Goal: Information Seeking & Learning: Check status

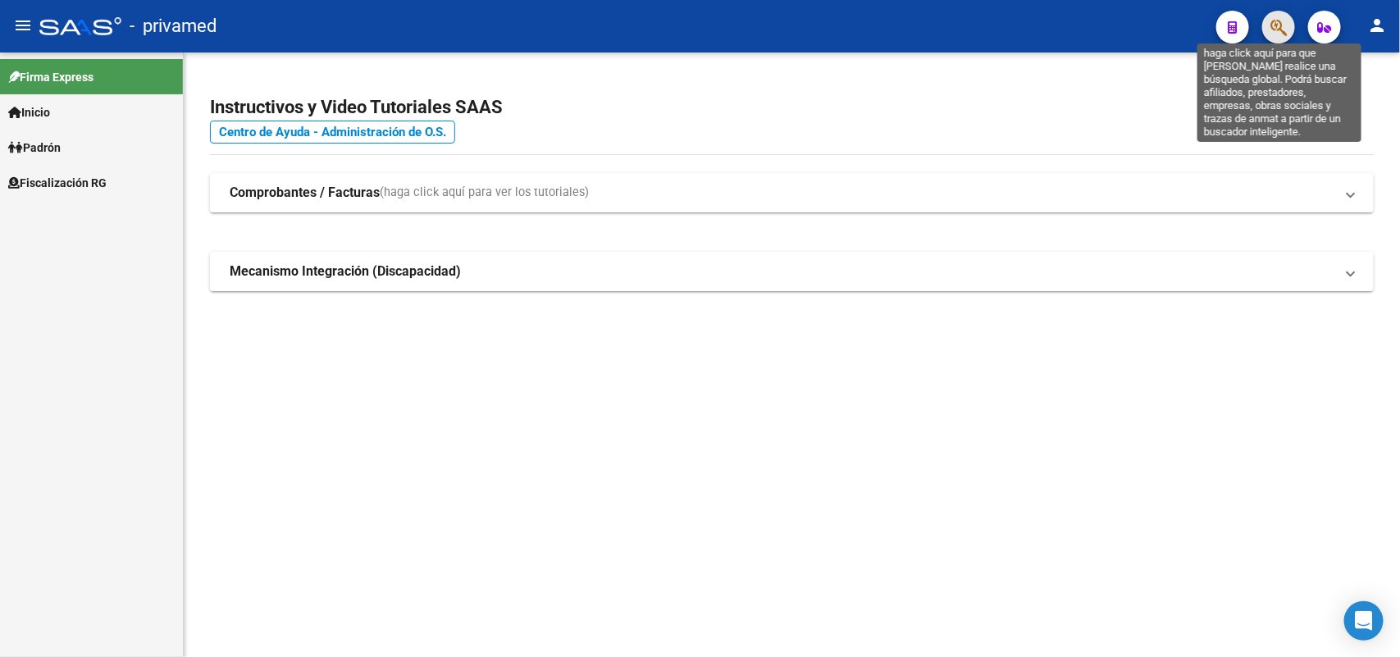
click at [1271, 21] on icon "button" at bounding box center [1278, 27] width 16 height 19
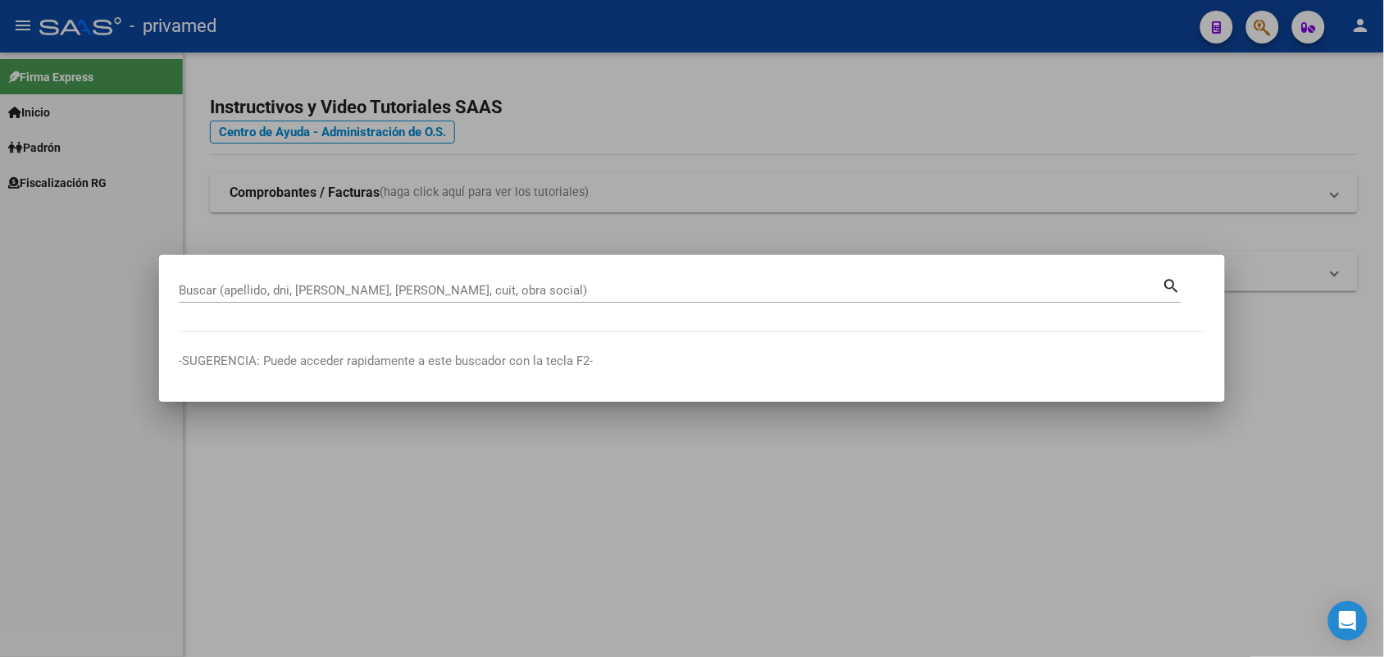
drag, startPoint x: 808, startPoint y: 275, endPoint x: 797, endPoint y: 294, distance: 21.7
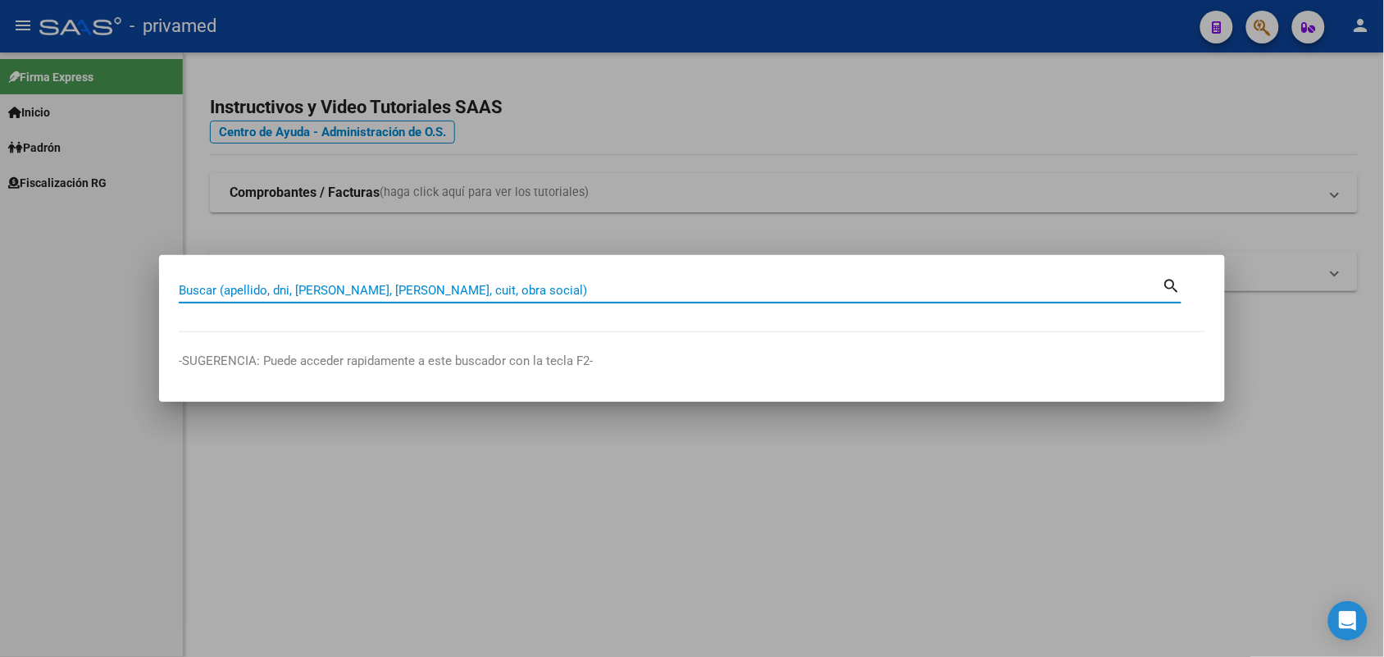
paste input "20270088423"
type input "20270088423"
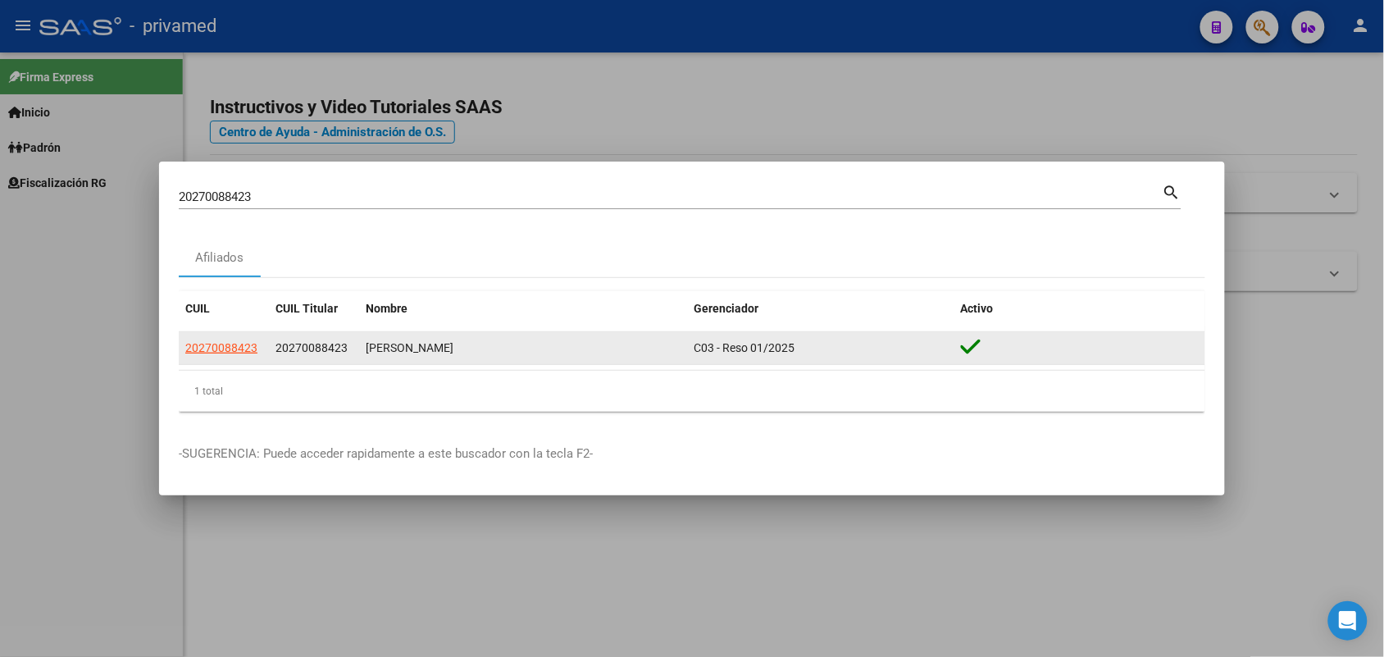
click at [219, 357] on app-link-go-to "20270088423" at bounding box center [221, 348] width 72 height 19
click at [221, 342] on span "20270088423" at bounding box center [221, 347] width 72 height 13
type textarea "20270088423"
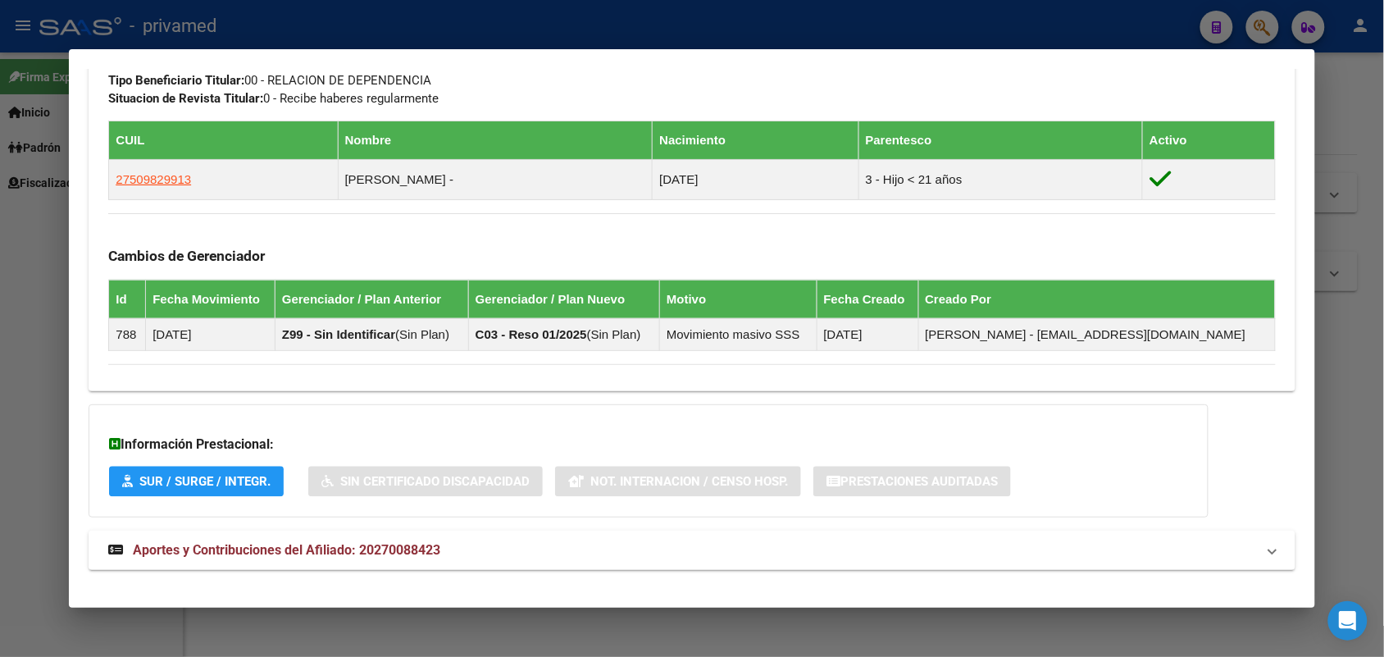
scroll to position [887, 0]
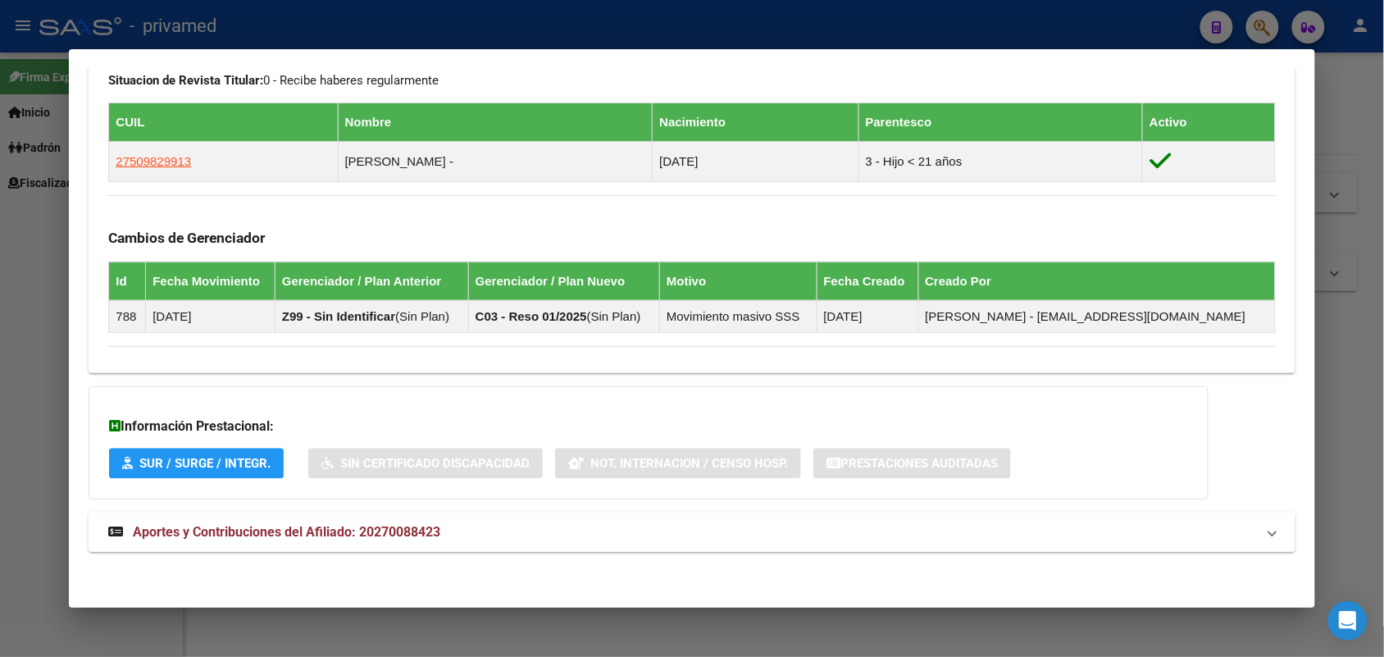
click at [613, 513] on mat-expansion-panel-header "Aportes y Contribuciones del Afiliado: 20270088423" at bounding box center [692, 532] width 1206 height 39
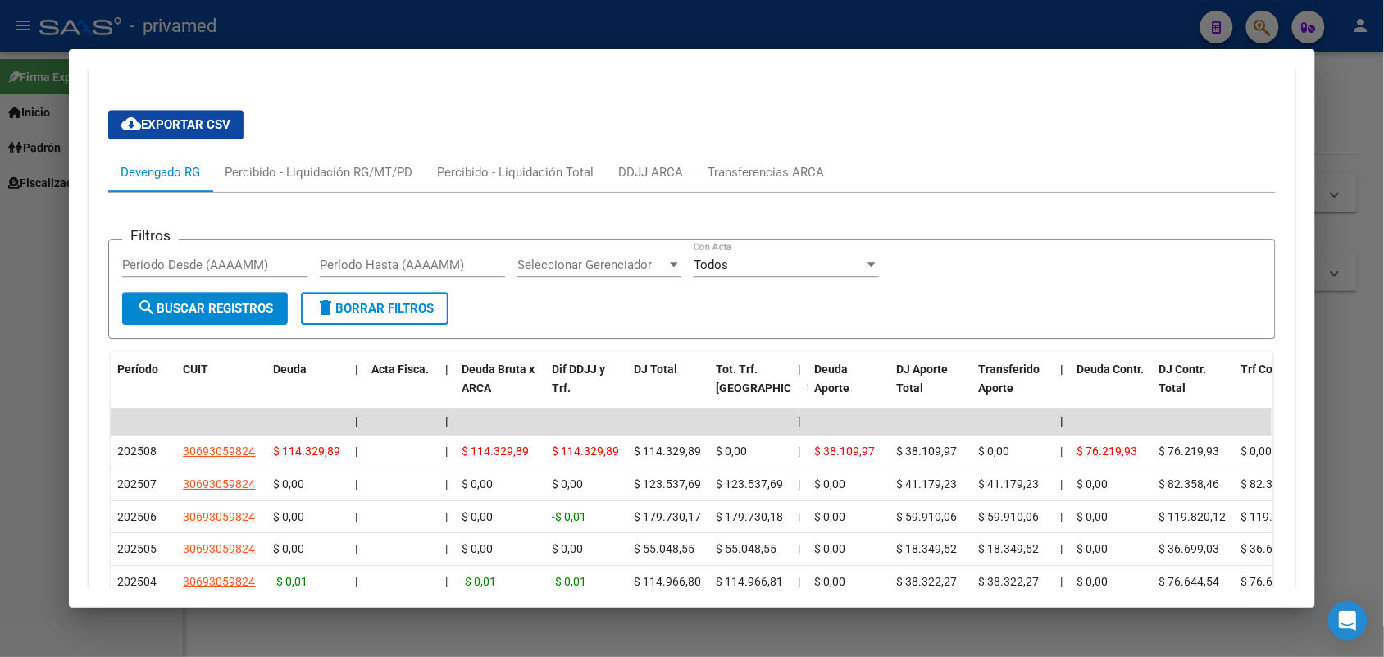
scroll to position [1220, 0]
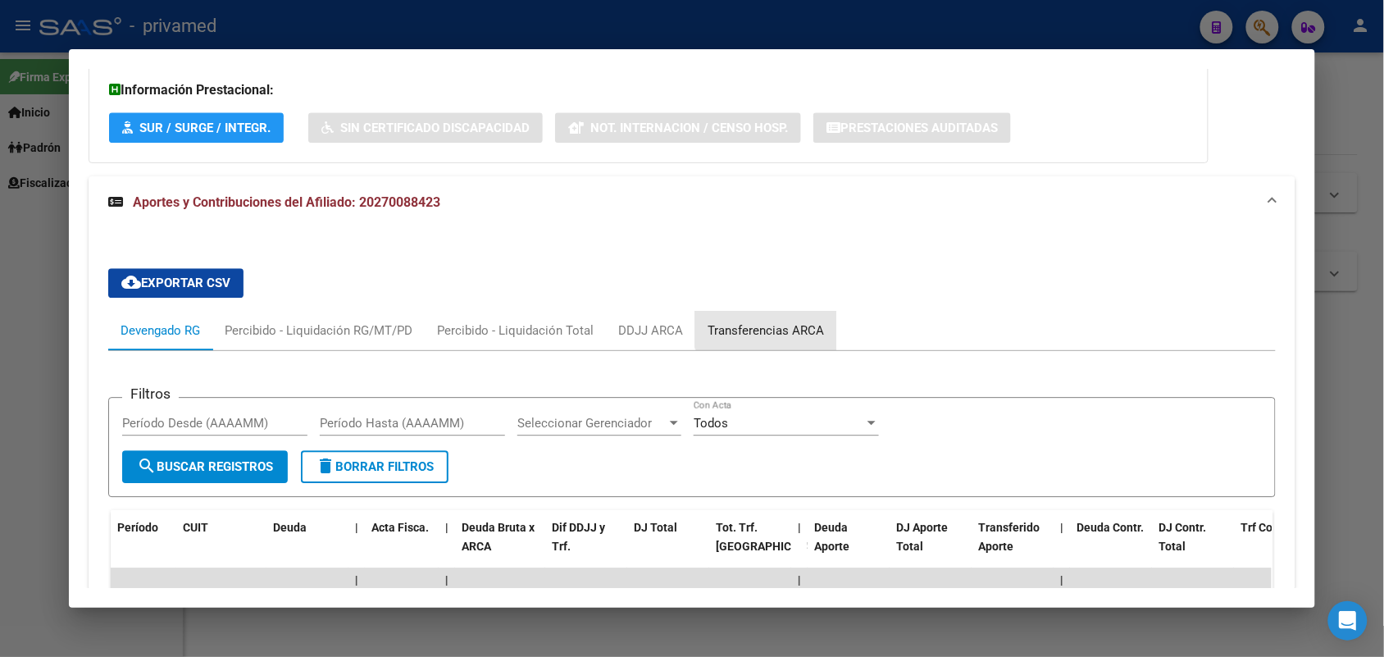
click at [768, 312] on div "Transferencias ARCA" at bounding box center [765, 330] width 141 height 39
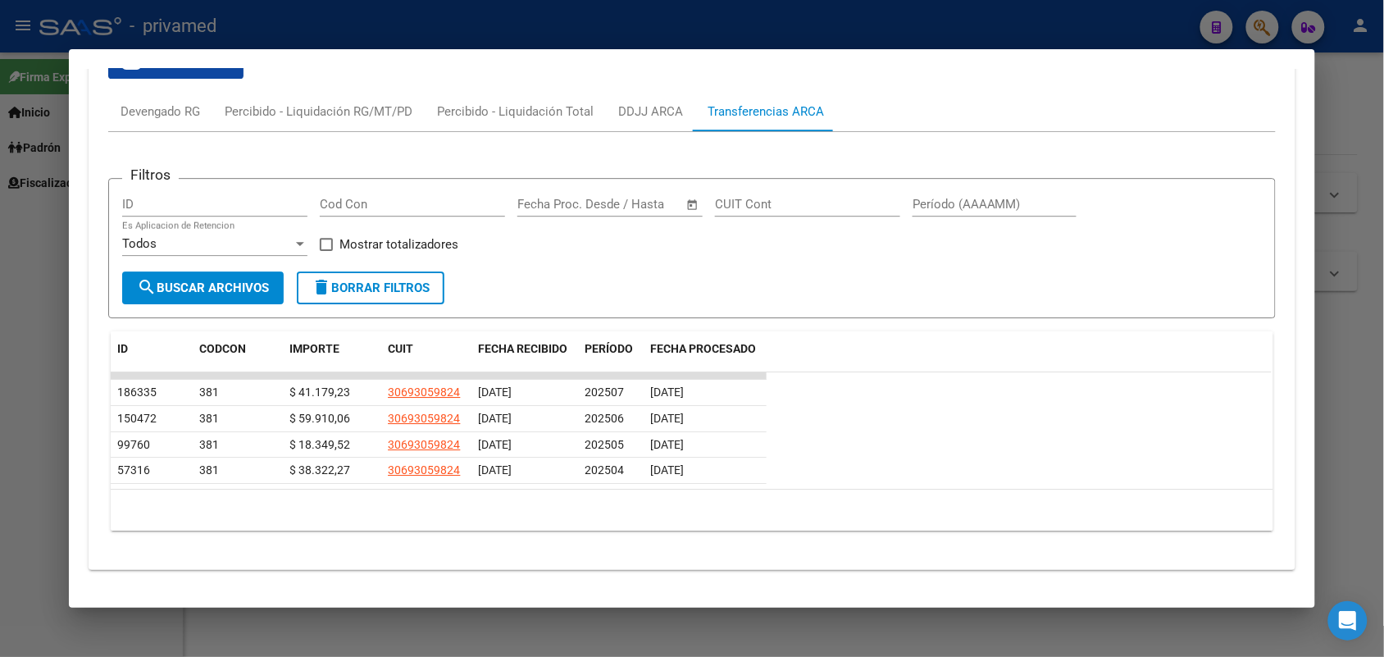
scroll to position [1461, 0]
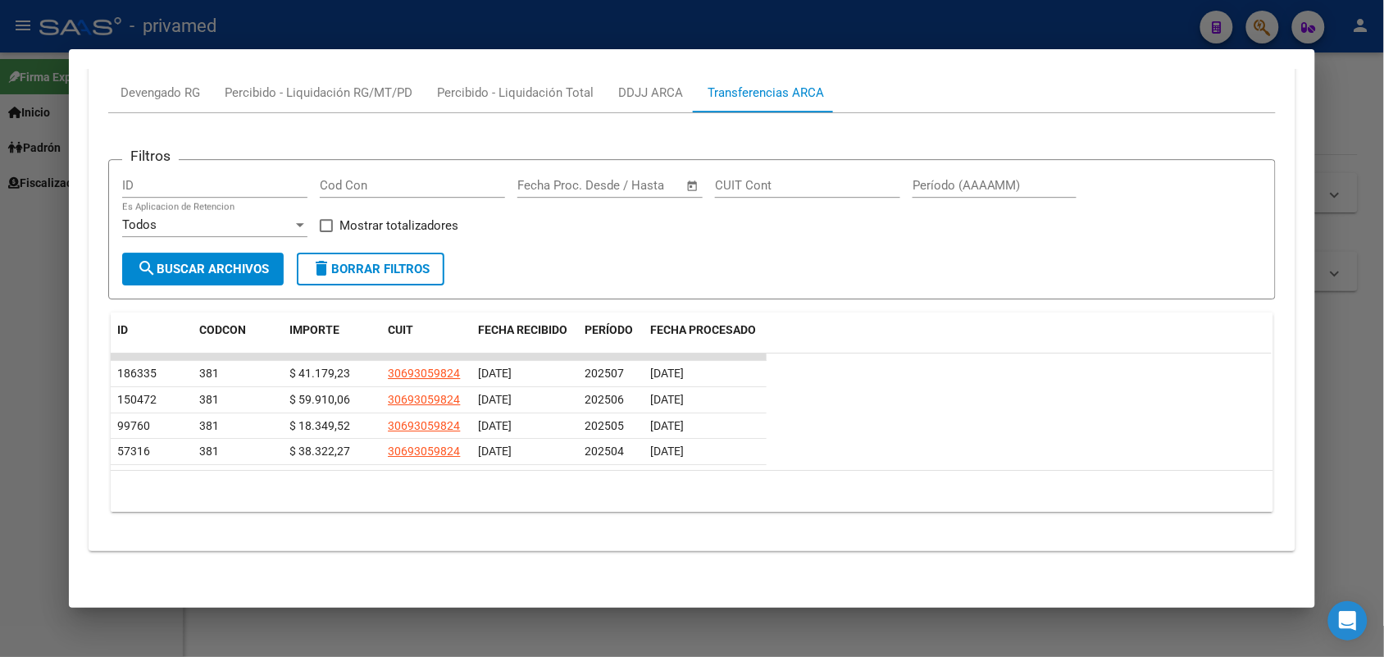
click at [1345, 380] on div at bounding box center [692, 328] width 1384 height 657
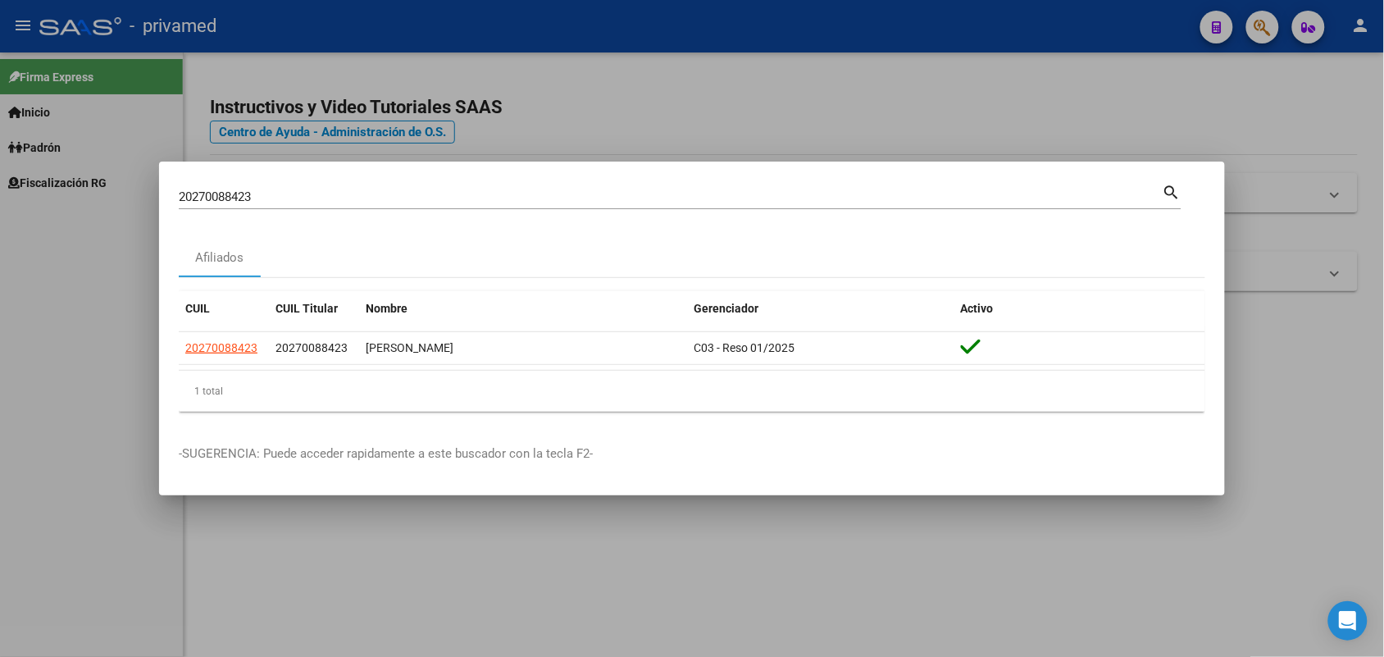
click at [1346, 386] on div at bounding box center [692, 328] width 1384 height 657
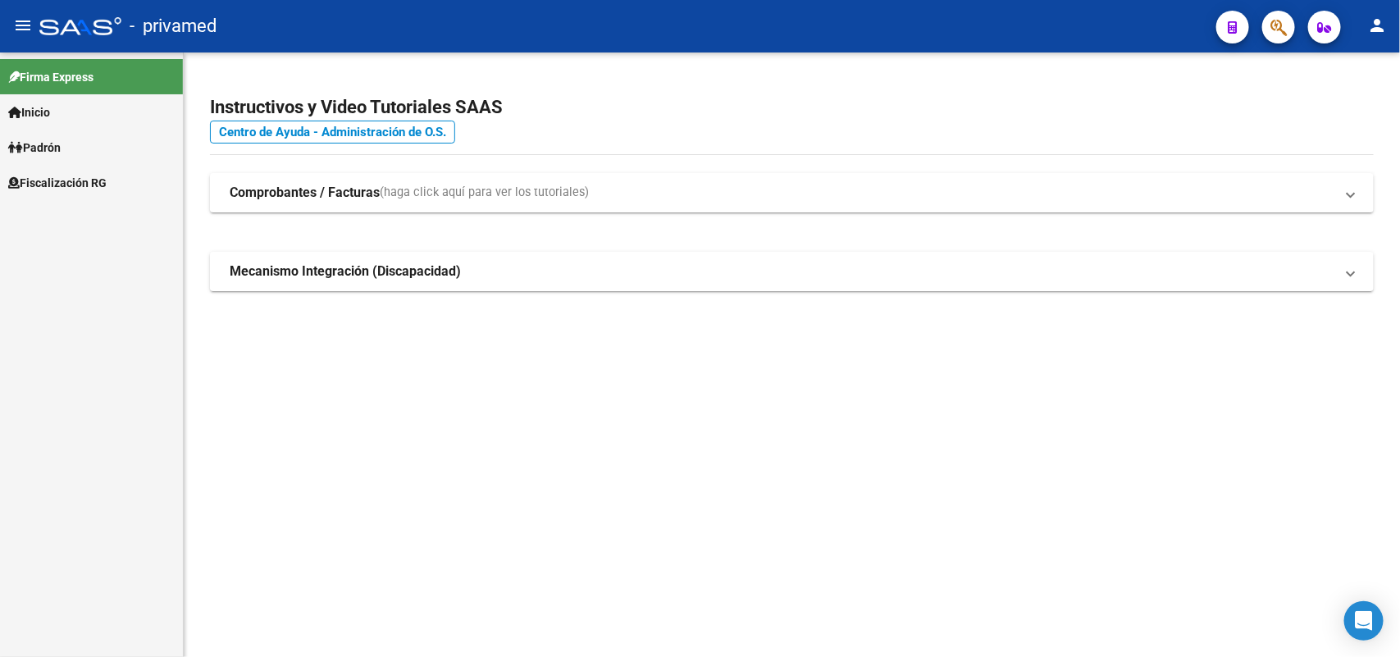
click at [1290, 16] on button "button" at bounding box center [1278, 27] width 33 height 33
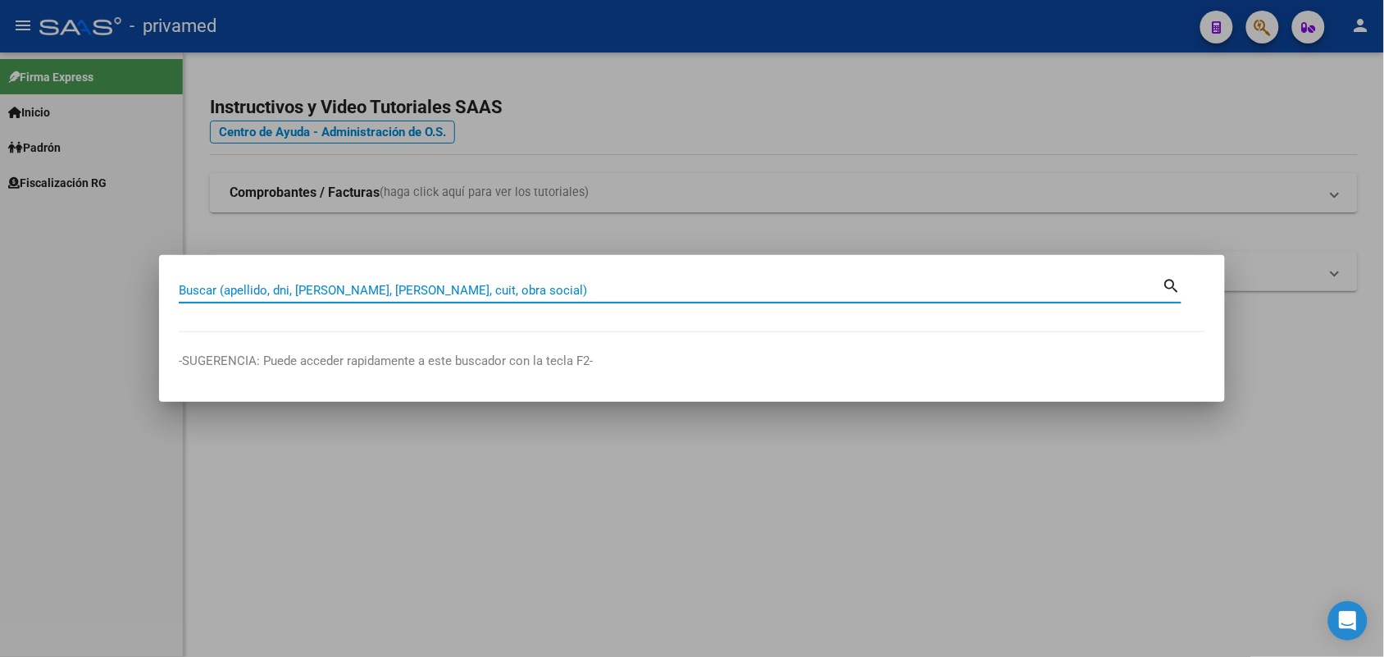
paste input "20270088423"
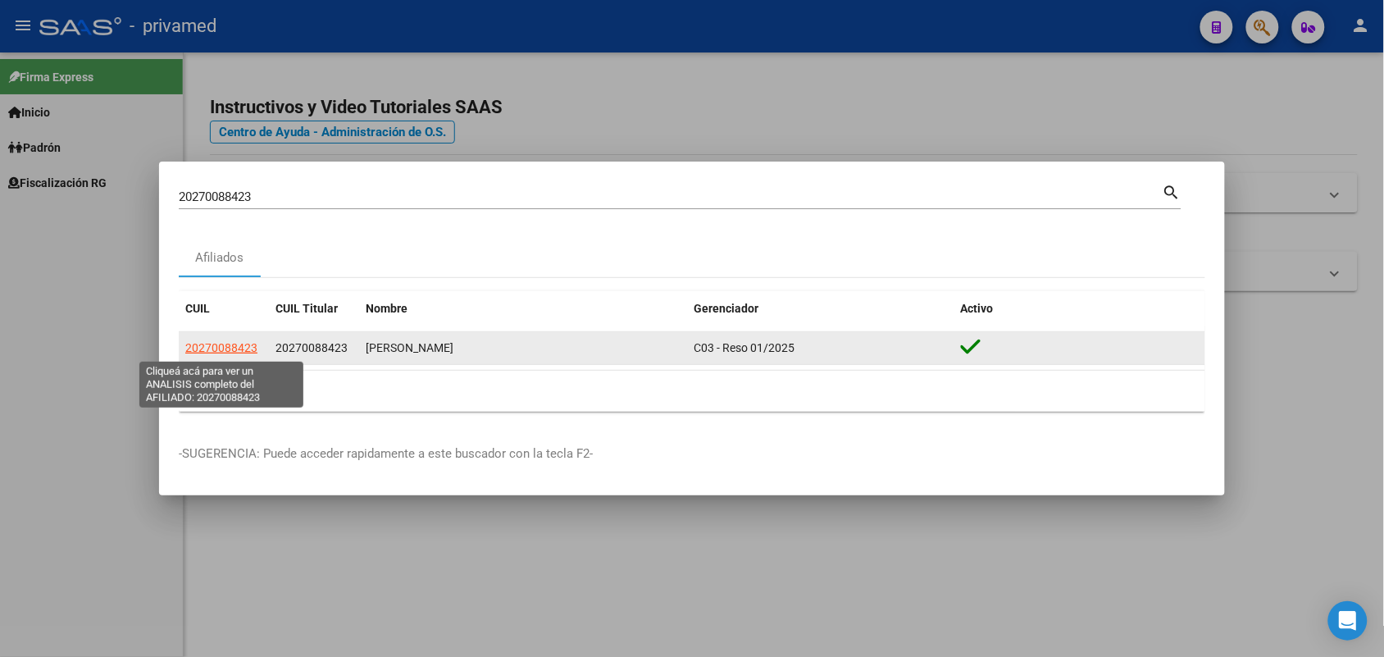
click at [248, 344] on span "20270088423" at bounding box center [221, 347] width 72 height 13
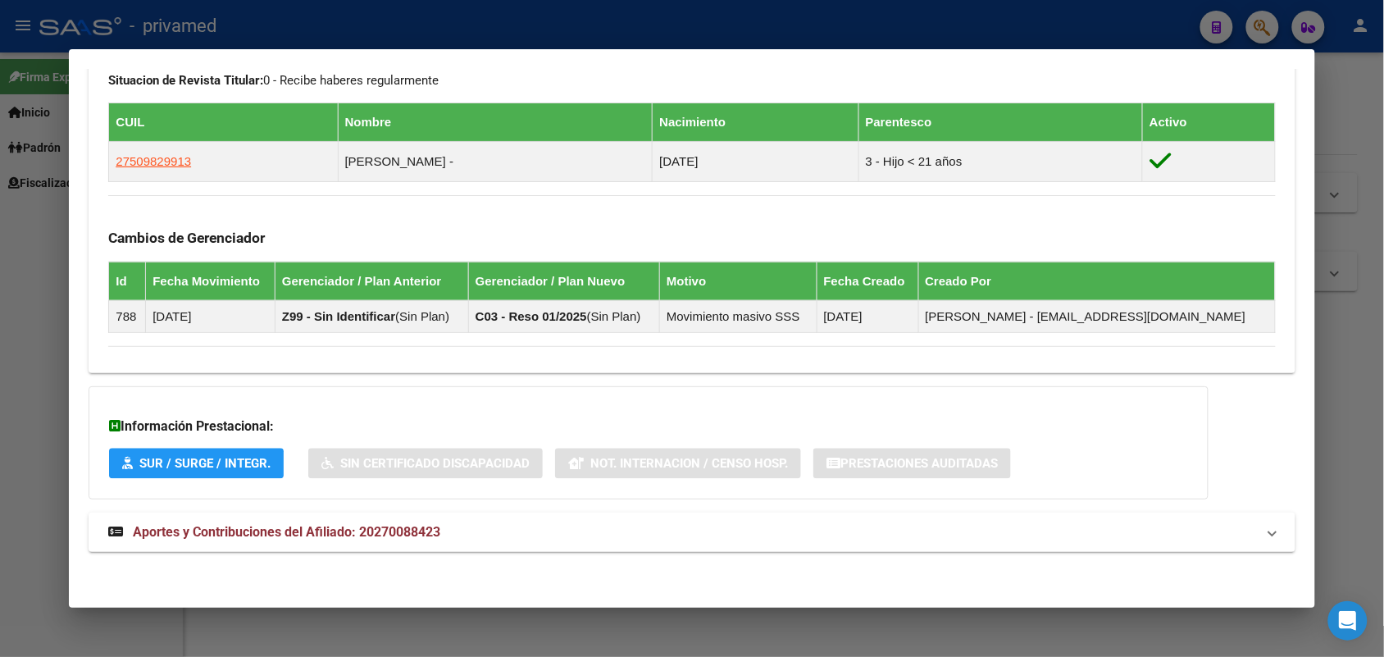
scroll to position [887, 0]
click at [681, 542] on mat-expansion-panel-header "Aportes y Contribuciones del Afiliado: 20270088423" at bounding box center [692, 532] width 1206 height 39
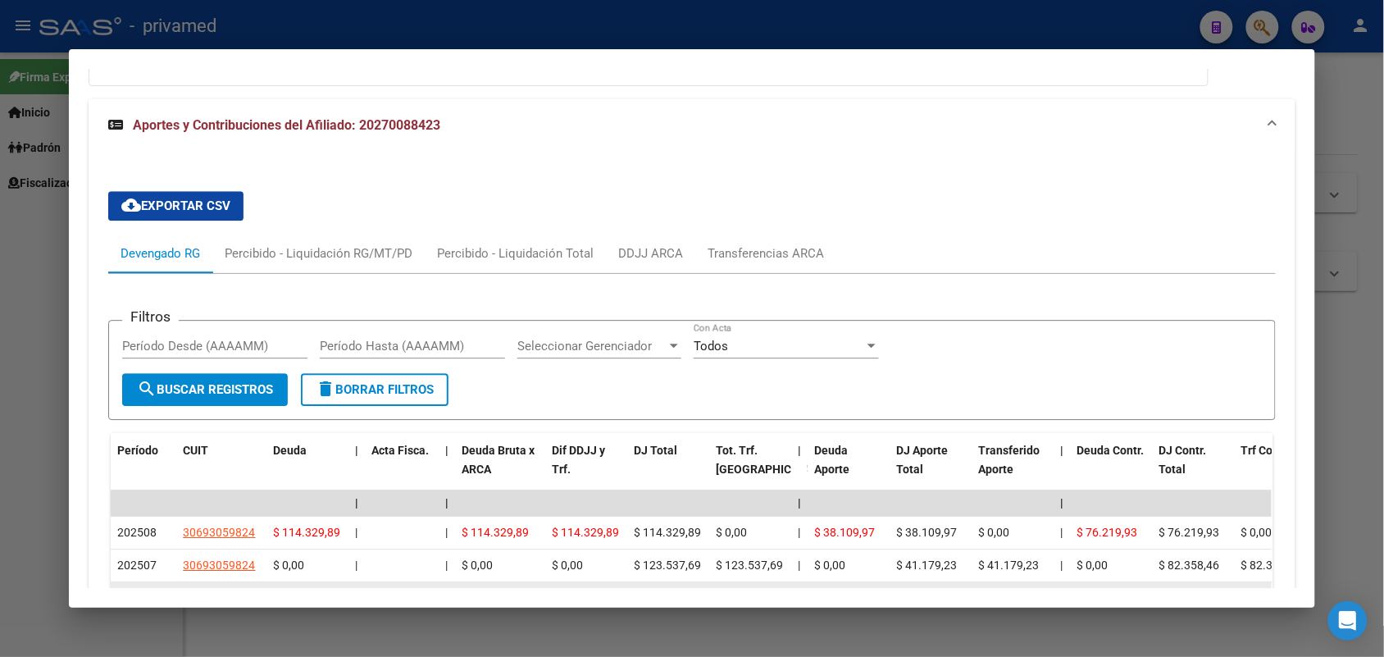
scroll to position [1528, 0]
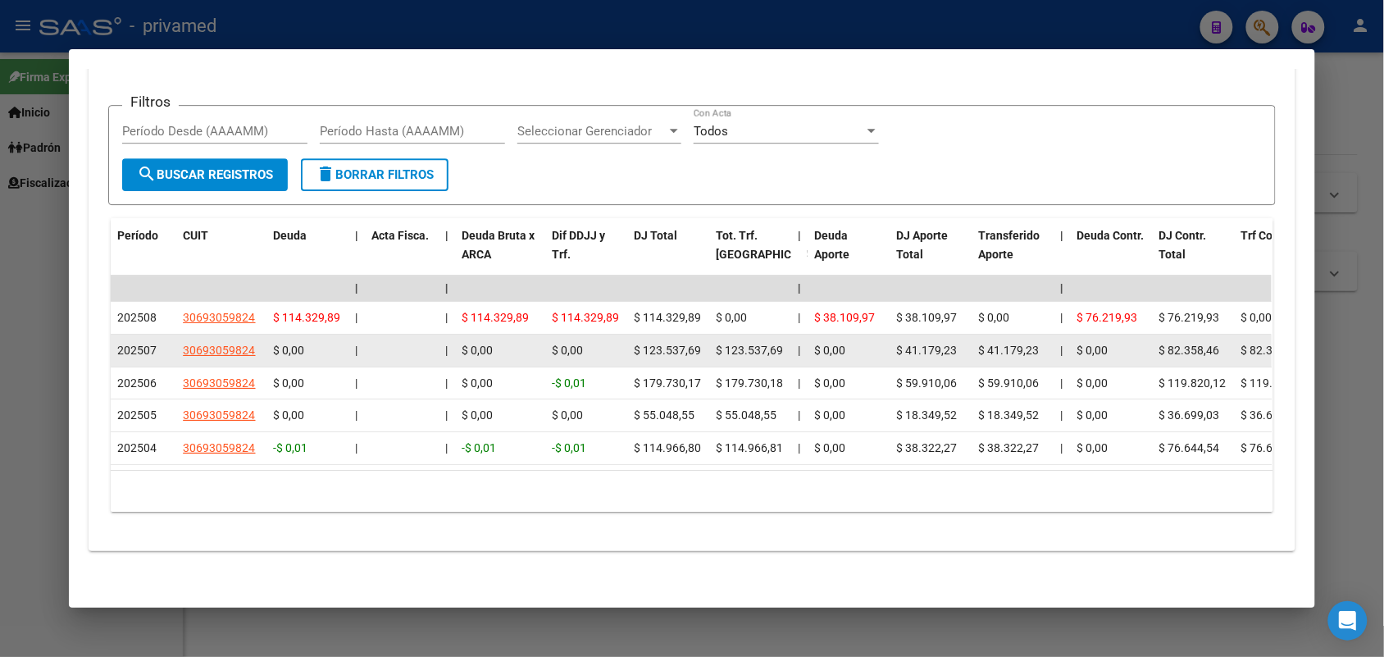
drag, startPoint x: 627, startPoint y: 335, endPoint x: 681, endPoint y: 334, distance: 53.3
click at [699, 335] on datatable-body-cell "$ 123.537,69" at bounding box center [668, 351] width 82 height 32
copy span "$ 123.537,69"
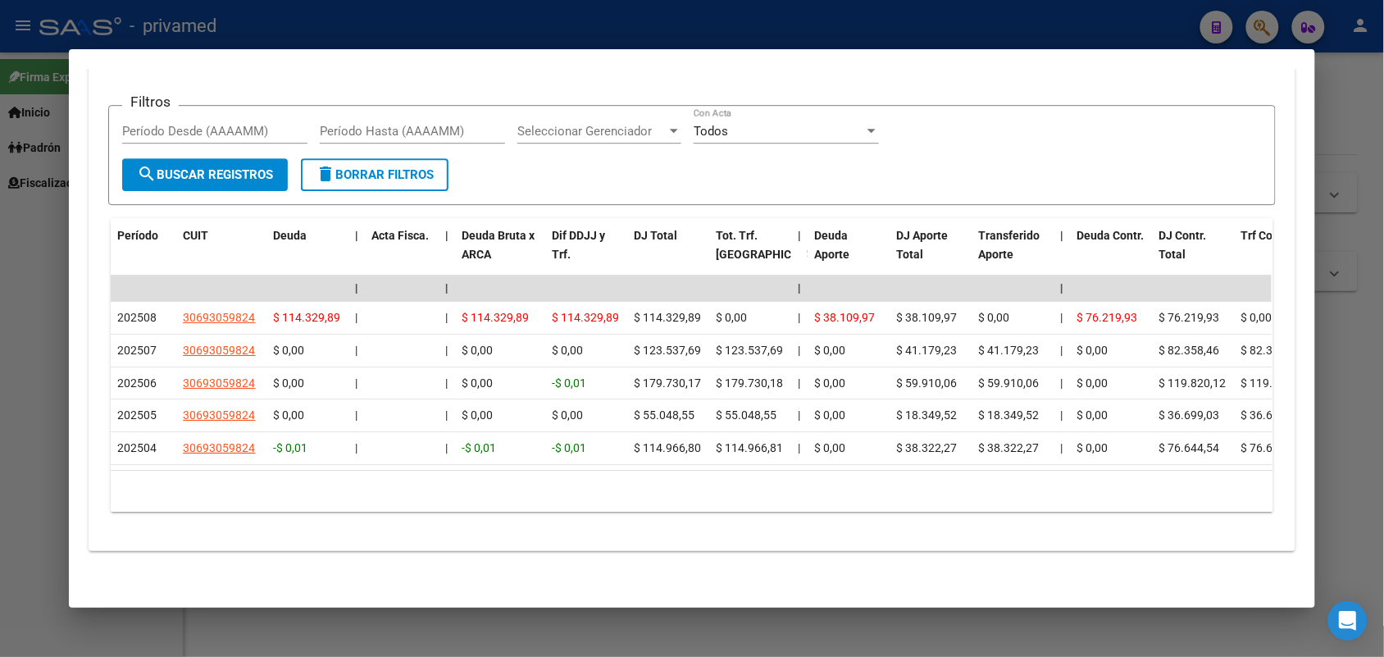
click at [1375, 103] on div at bounding box center [692, 328] width 1384 height 657
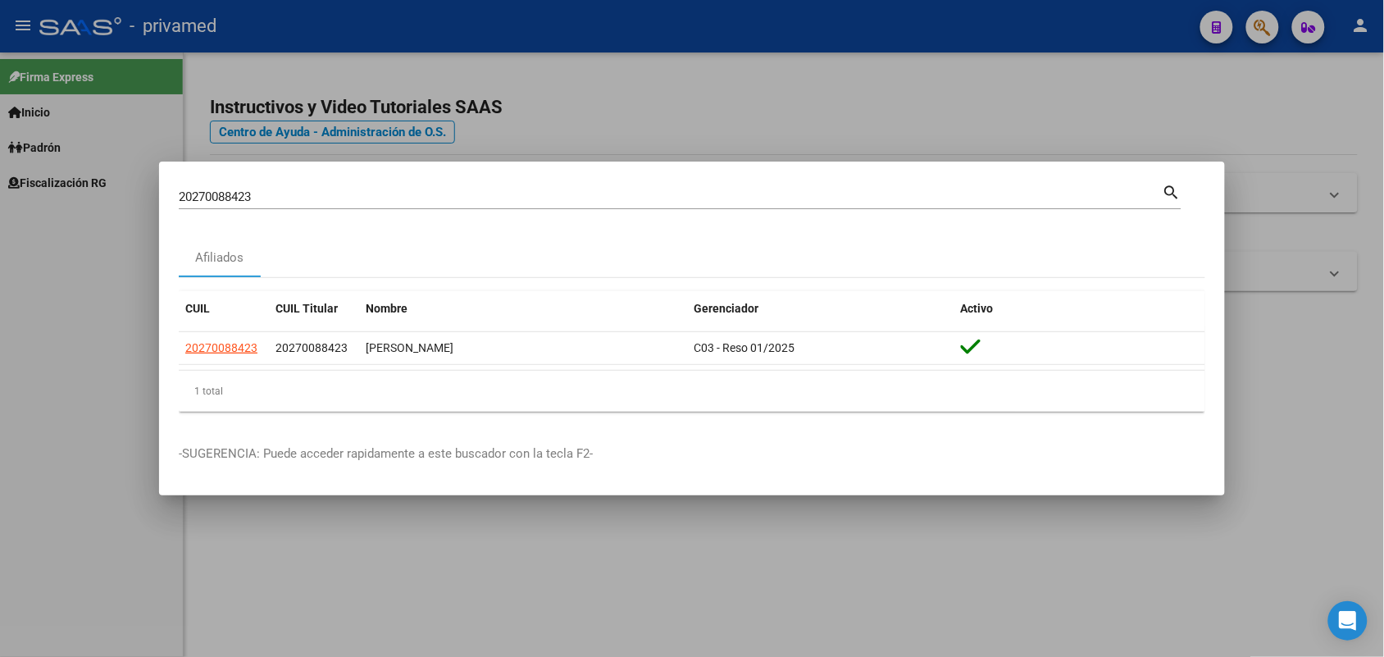
click at [1028, 189] on div "20270088423 Buscar (apellido, dni, cuil, nro traspaso, cuit, obra social)" at bounding box center [671, 197] width 984 height 25
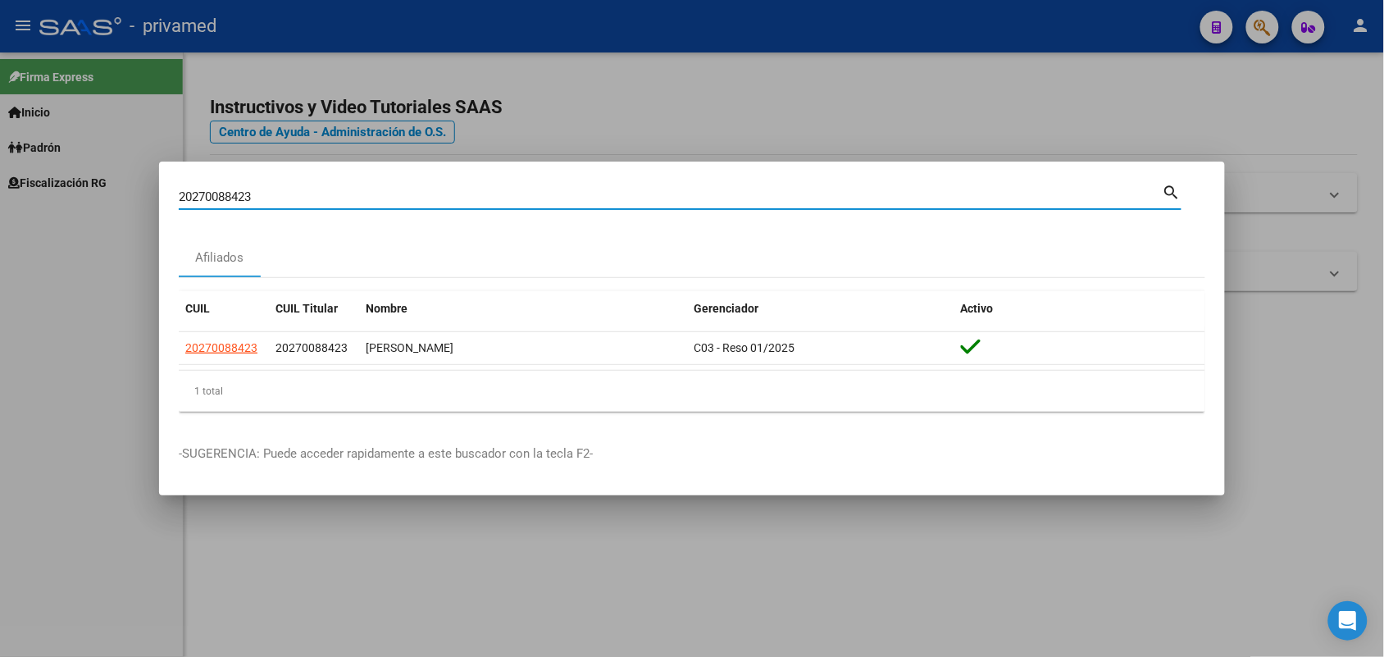
click at [1028, 189] on div "20270088423 Buscar (apellido, dni, cuil, nro traspaso, cuit, obra social)" at bounding box center [671, 197] width 984 height 25
type input "2"
paste input "23250998589"
type input "23250998589"
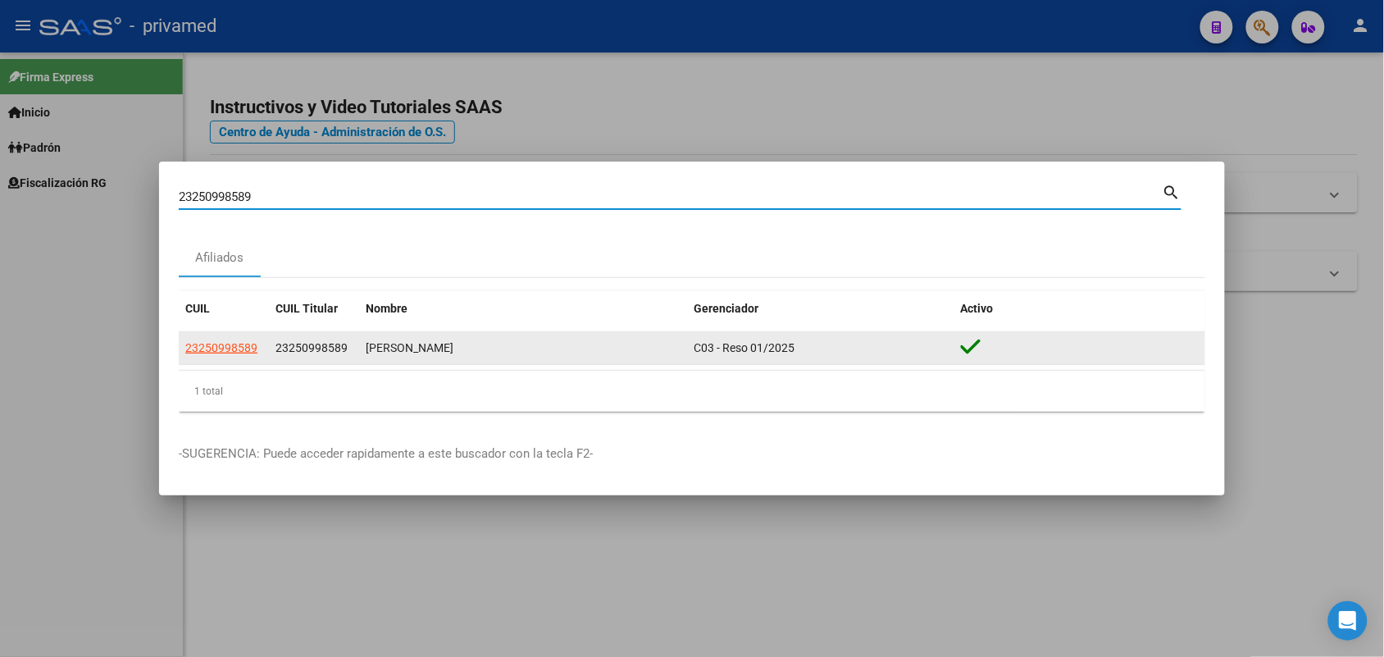
click at [249, 353] on span "23250998589" at bounding box center [221, 347] width 72 height 13
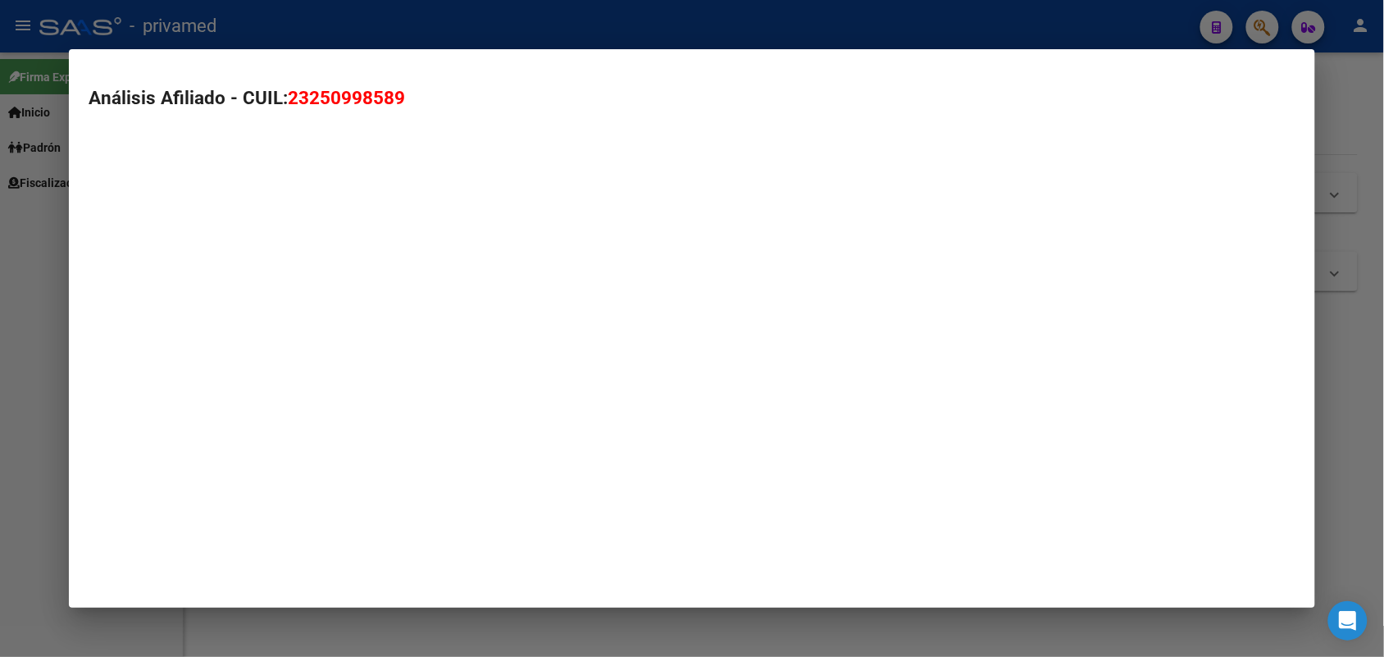
type textarea "23250998589"
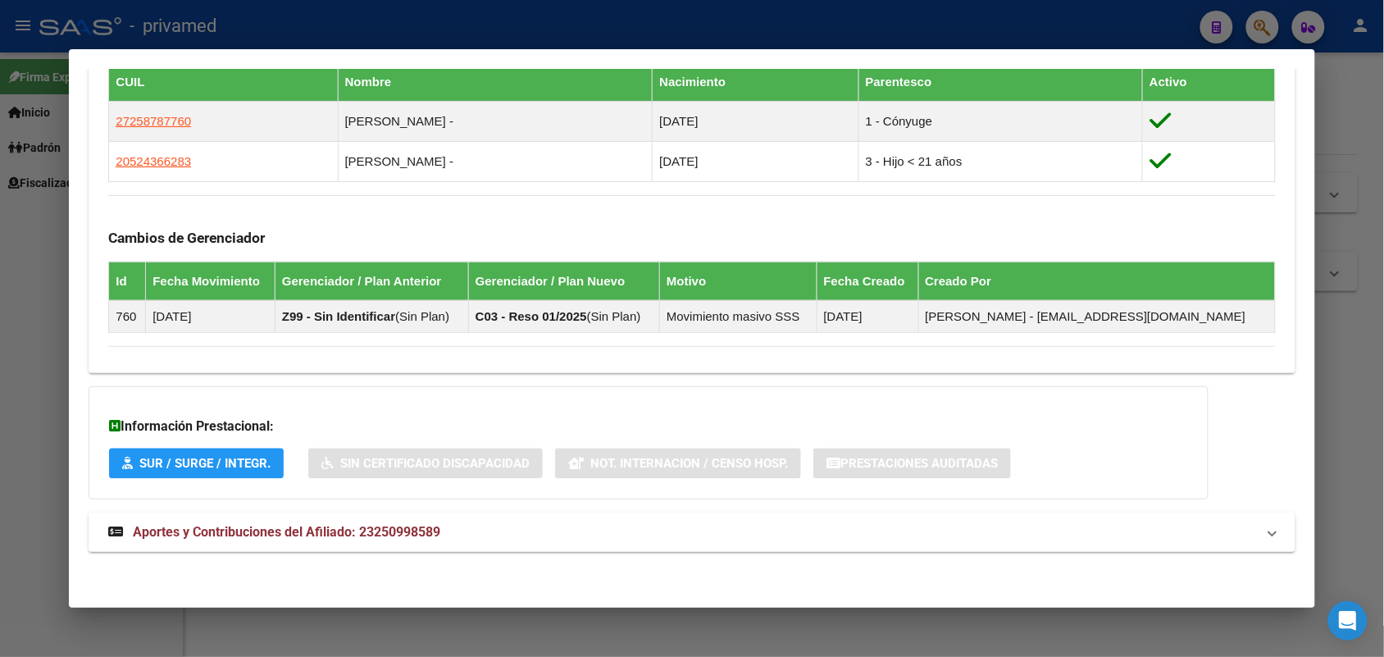
scroll to position [928, 0]
click at [502, 513] on mat-expansion-panel-header "Aportes y Contribuciones del Afiliado: 23250998589" at bounding box center [692, 532] width 1206 height 39
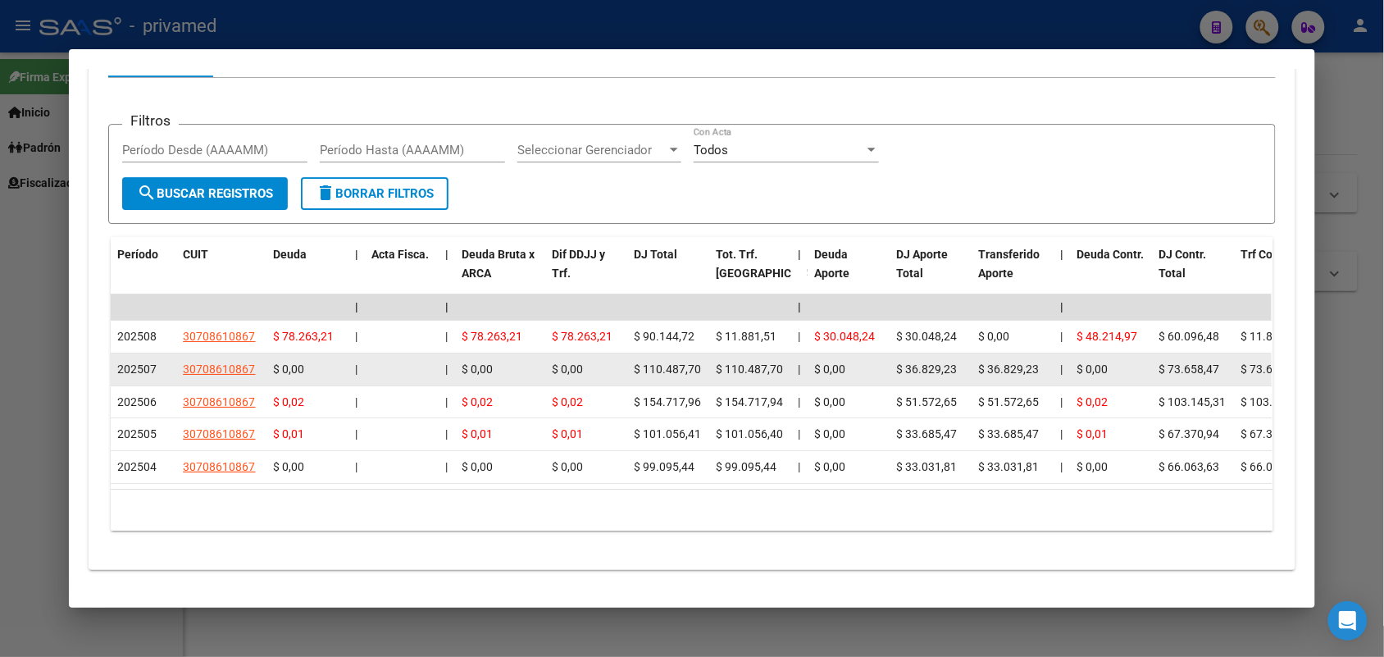
scroll to position [1543, 0]
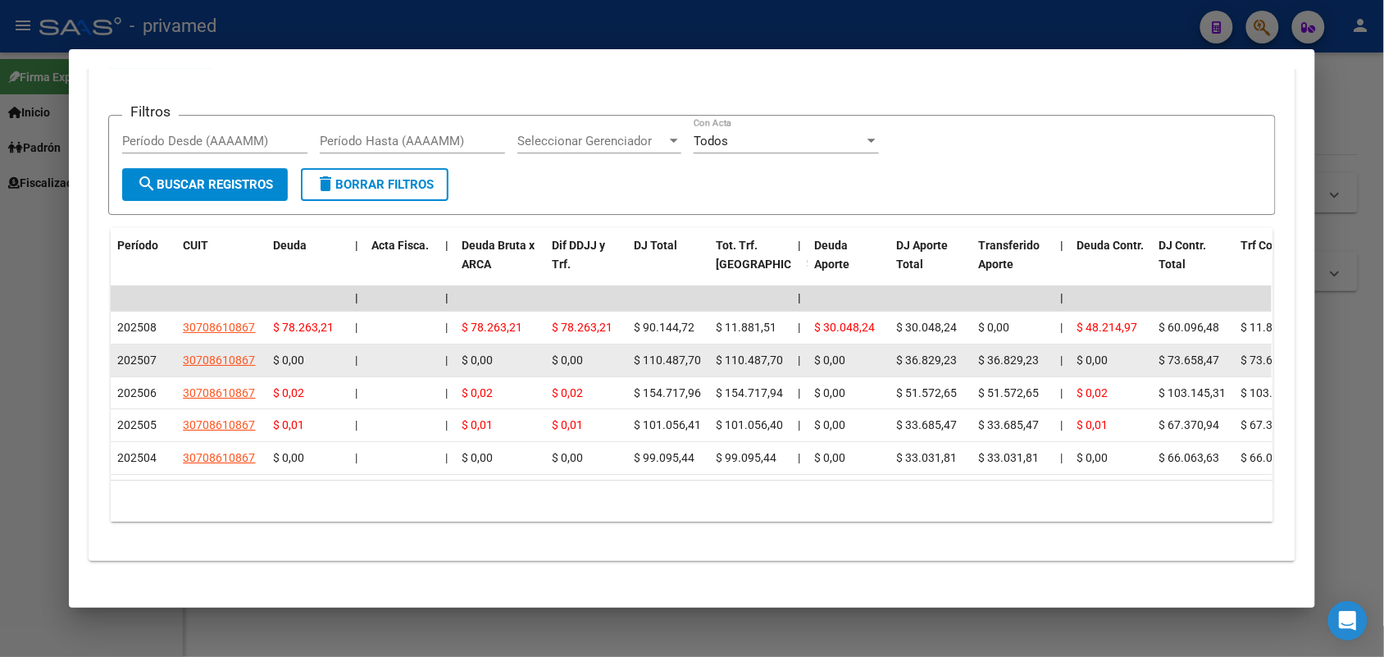
drag, startPoint x: 627, startPoint y: 361, endPoint x: 689, endPoint y: 363, distance: 61.6
click at [689, 363] on span "$ 110.487,70" at bounding box center [667, 359] width 67 height 13
click at [682, 363] on span "$ 110.487,70" at bounding box center [667, 359] width 67 height 13
drag, startPoint x: 628, startPoint y: 358, endPoint x: 695, endPoint y: 365, distance: 67.6
click at [695, 365] on div "$ 110.487,70" at bounding box center [668, 360] width 69 height 19
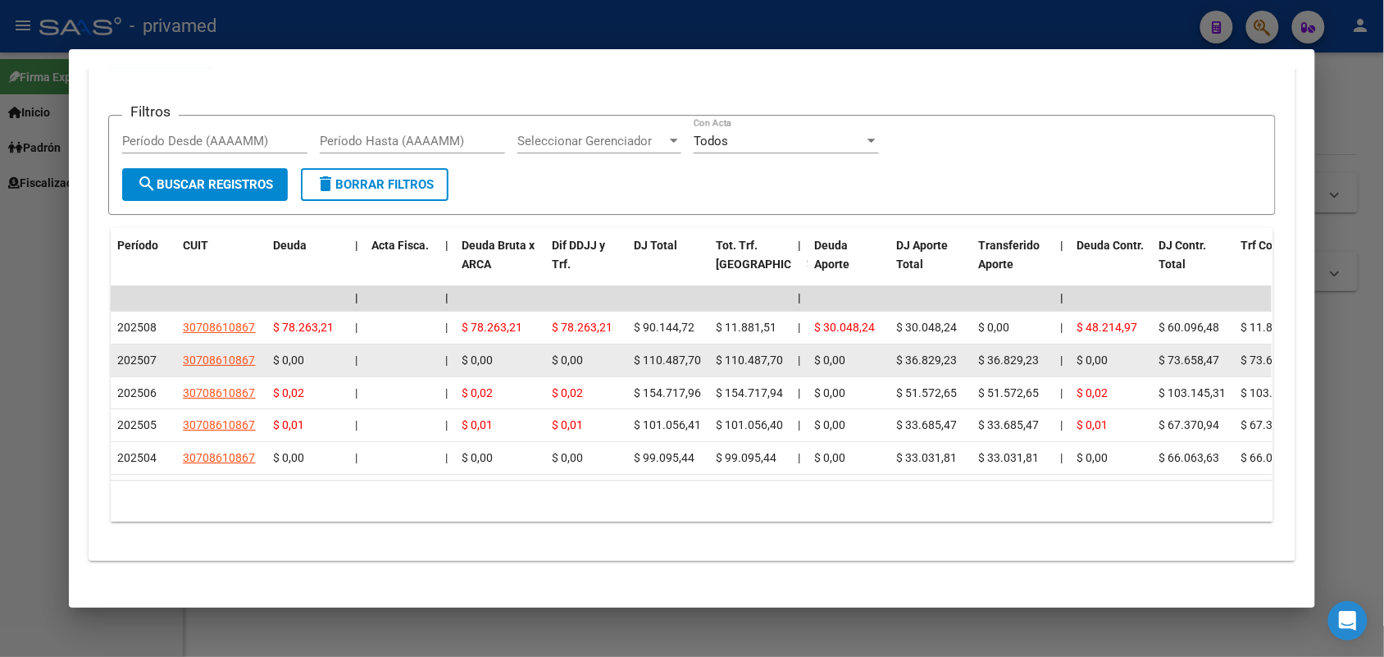
copy span "$ 110.487,70"
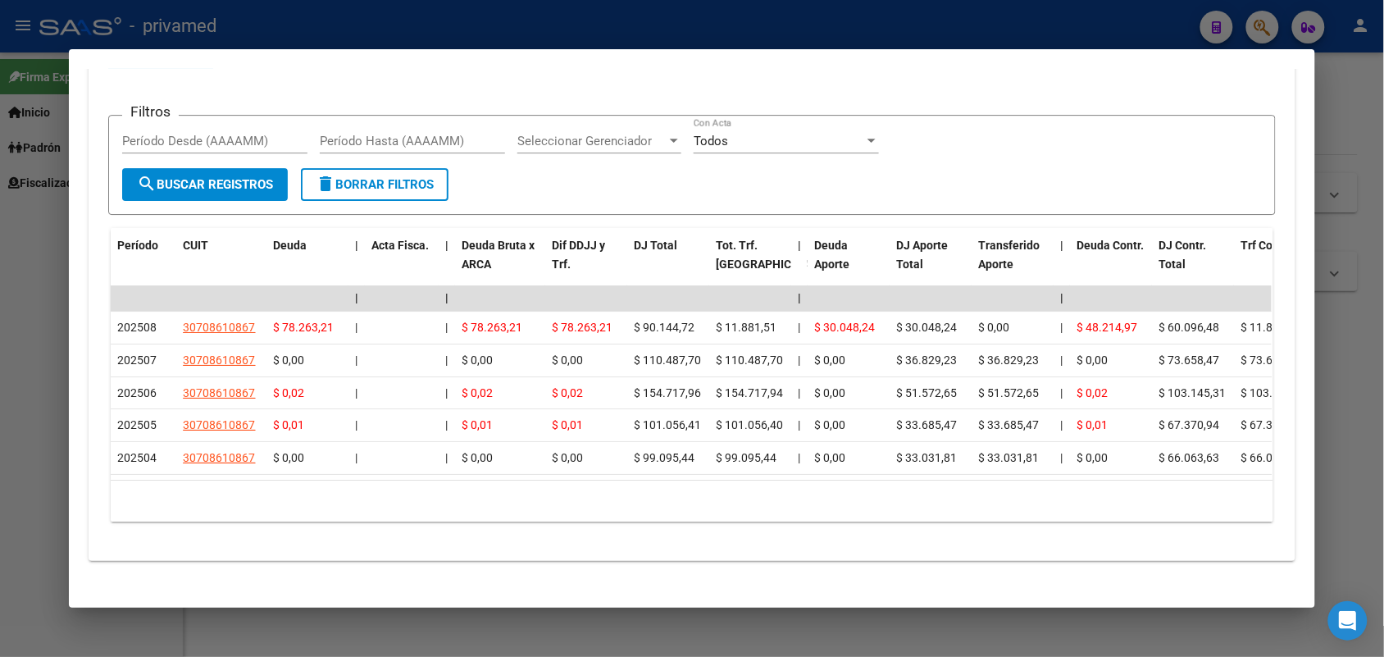
click at [746, 189] on form "Filtros Período Desde (AAAAMM) Período Hasta (AAAAMM) Seleccionar Gerenciador S…" at bounding box center [691, 165] width 1167 height 101
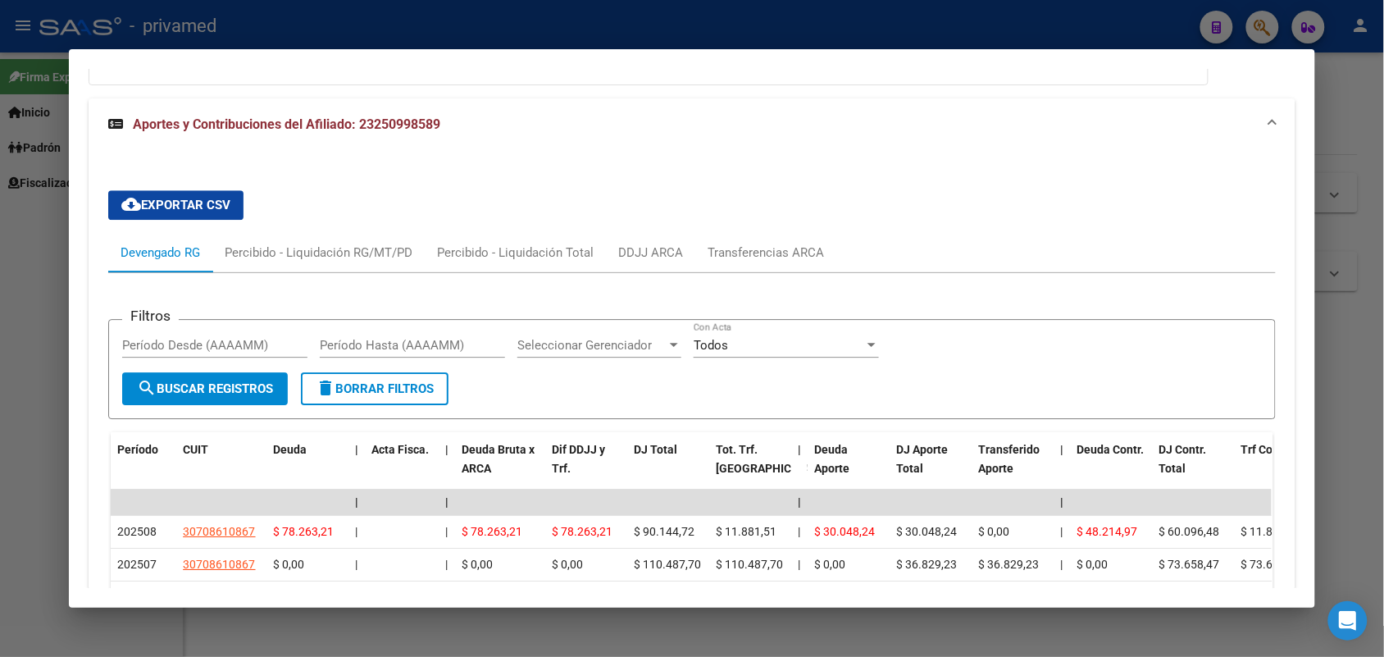
scroll to position [1338, 0]
click at [759, 252] on div "Transferencias ARCA" at bounding box center [766, 253] width 116 height 18
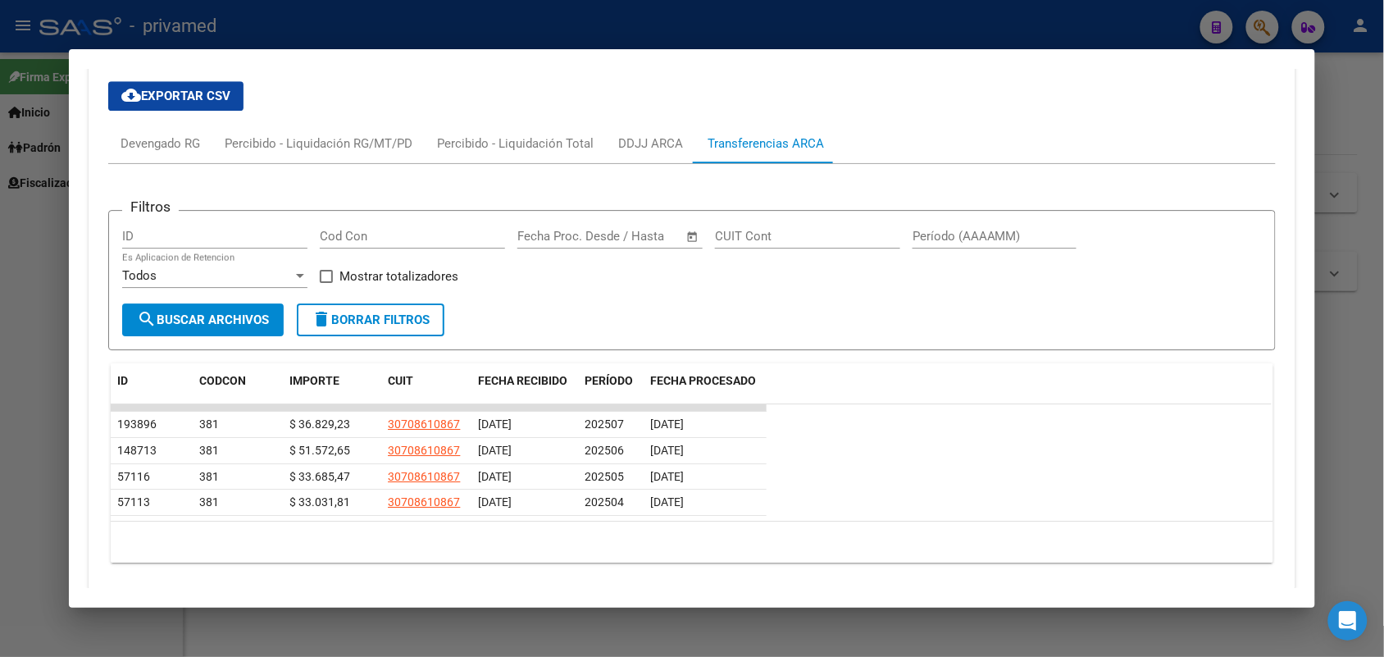
scroll to position [1400, 0]
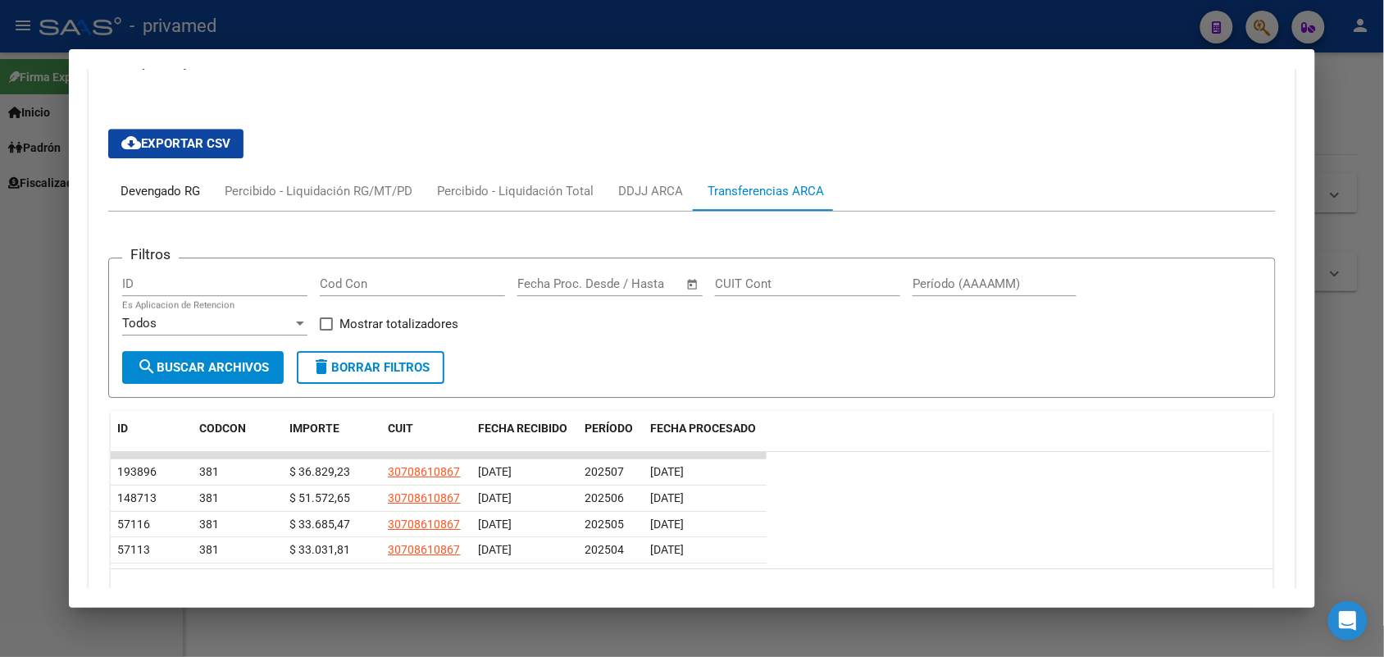
click at [149, 185] on div "Devengado RG" at bounding box center [161, 191] width 80 height 18
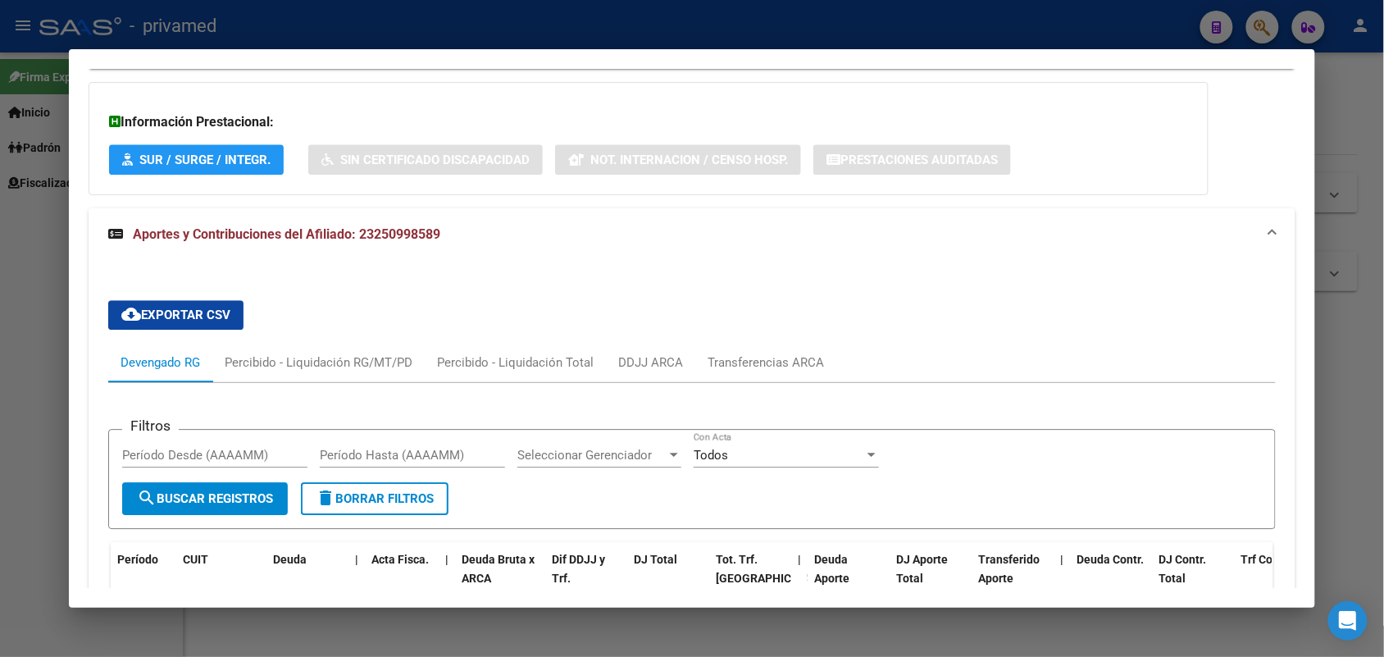
scroll to position [1435, 0]
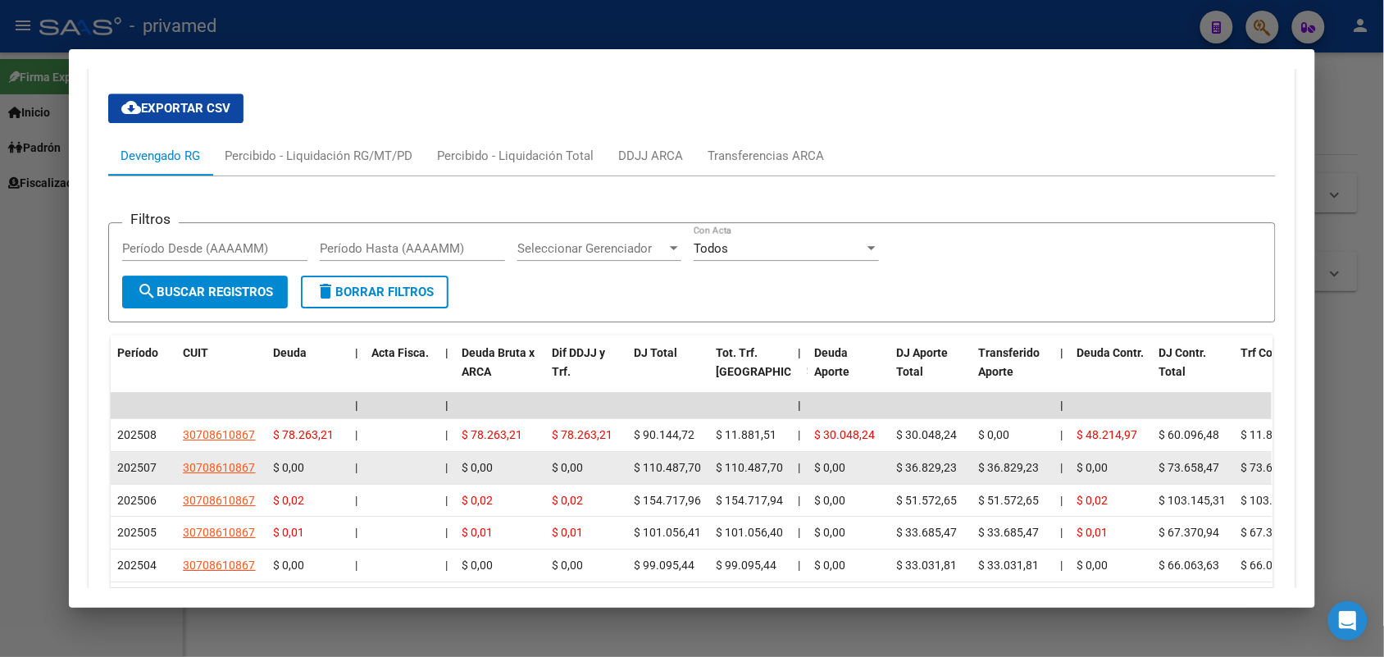
drag, startPoint x: 628, startPoint y: 470, endPoint x: 694, endPoint y: 465, distance: 65.8
copy span "$ 110.487,70"
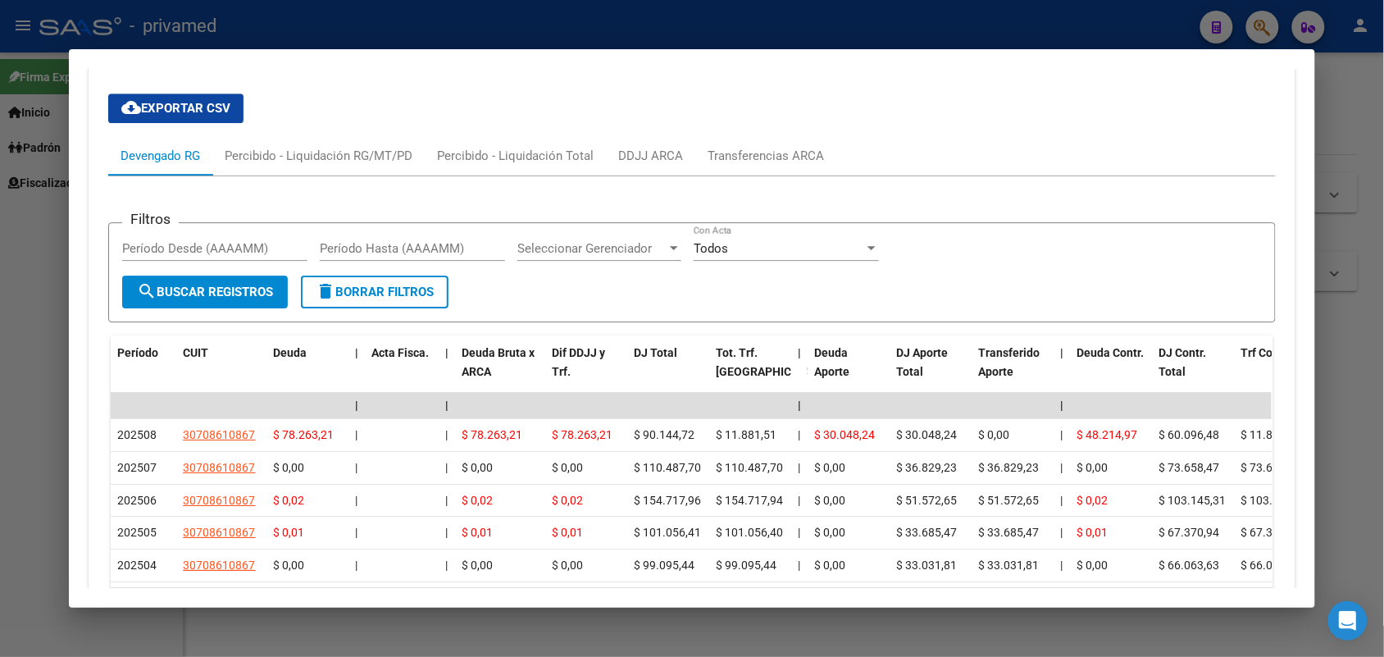
click at [1375, 436] on div at bounding box center [692, 328] width 1384 height 657
click at [1370, 436] on div at bounding box center [692, 328] width 1384 height 657
click at [1352, 320] on div "Instructivos y Video Tutoriales SAAS Centro de Ayuda - Administración de O.S. C…" at bounding box center [784, 210] width 1201 height 317
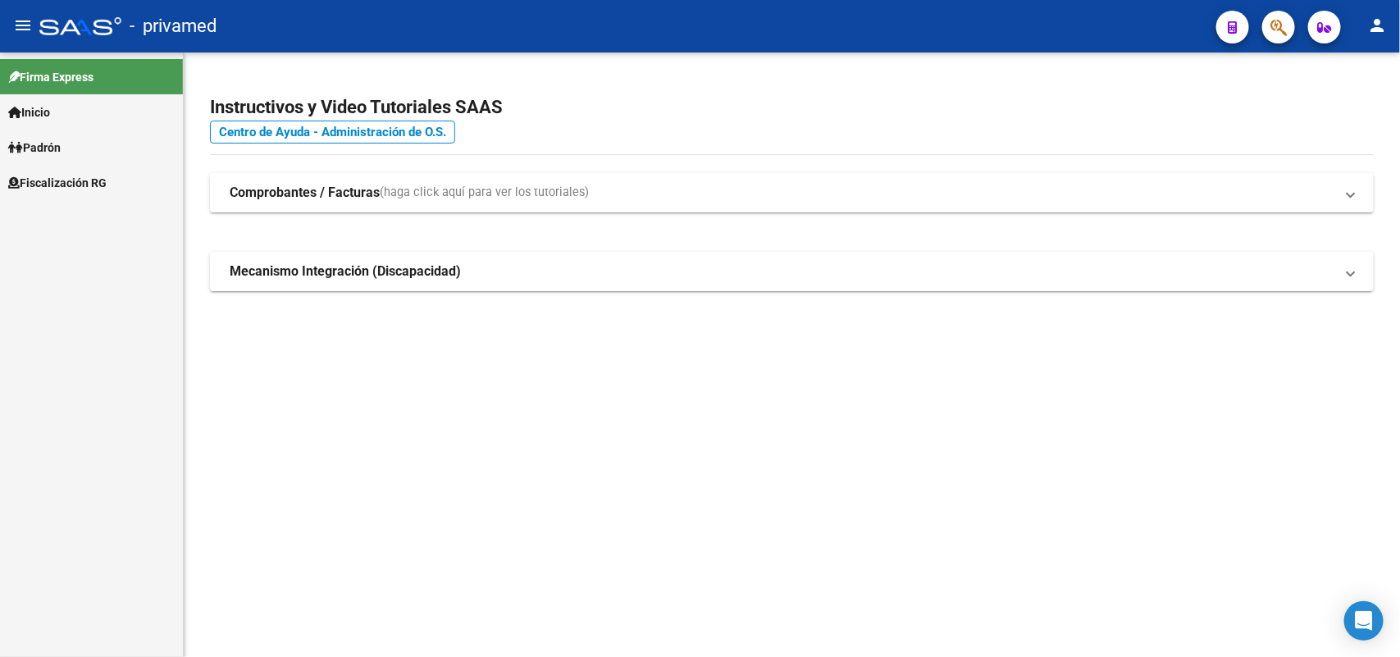
click at [1284, 34] on icon "button" at bounding box center [1278, 27] width 16 height 19
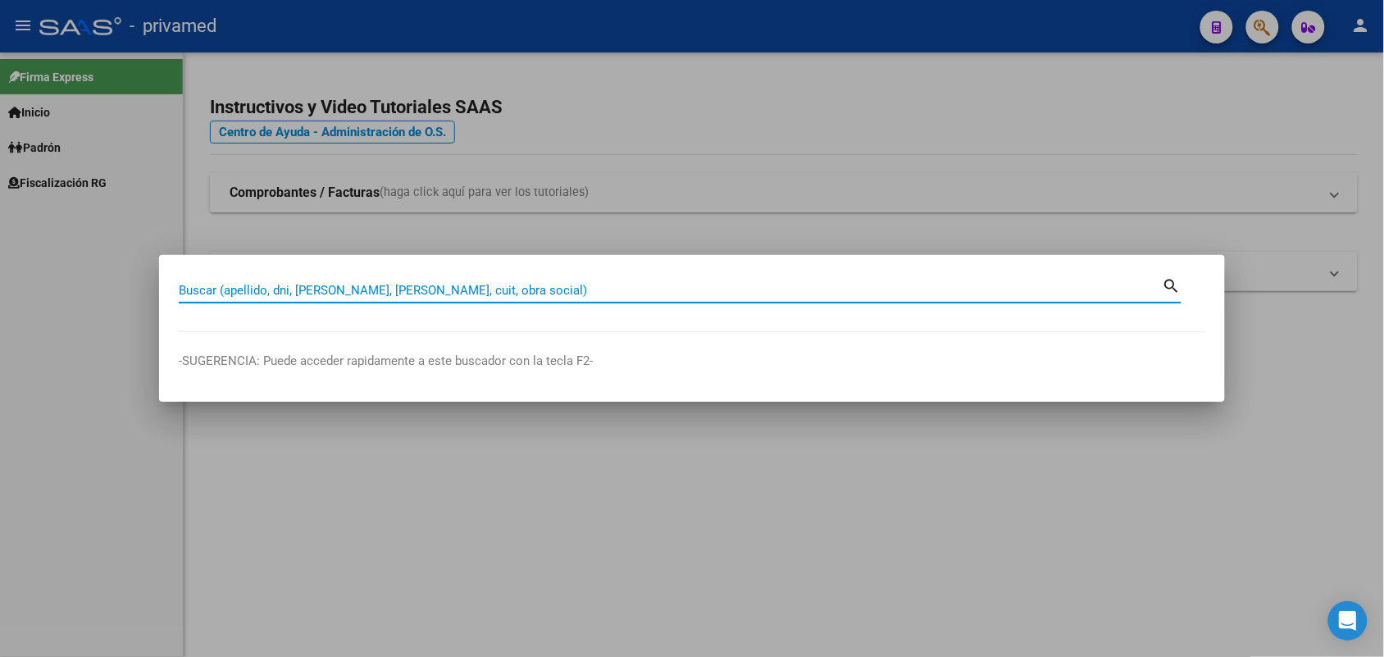
paste input "27329450819"
type input "27329450819"
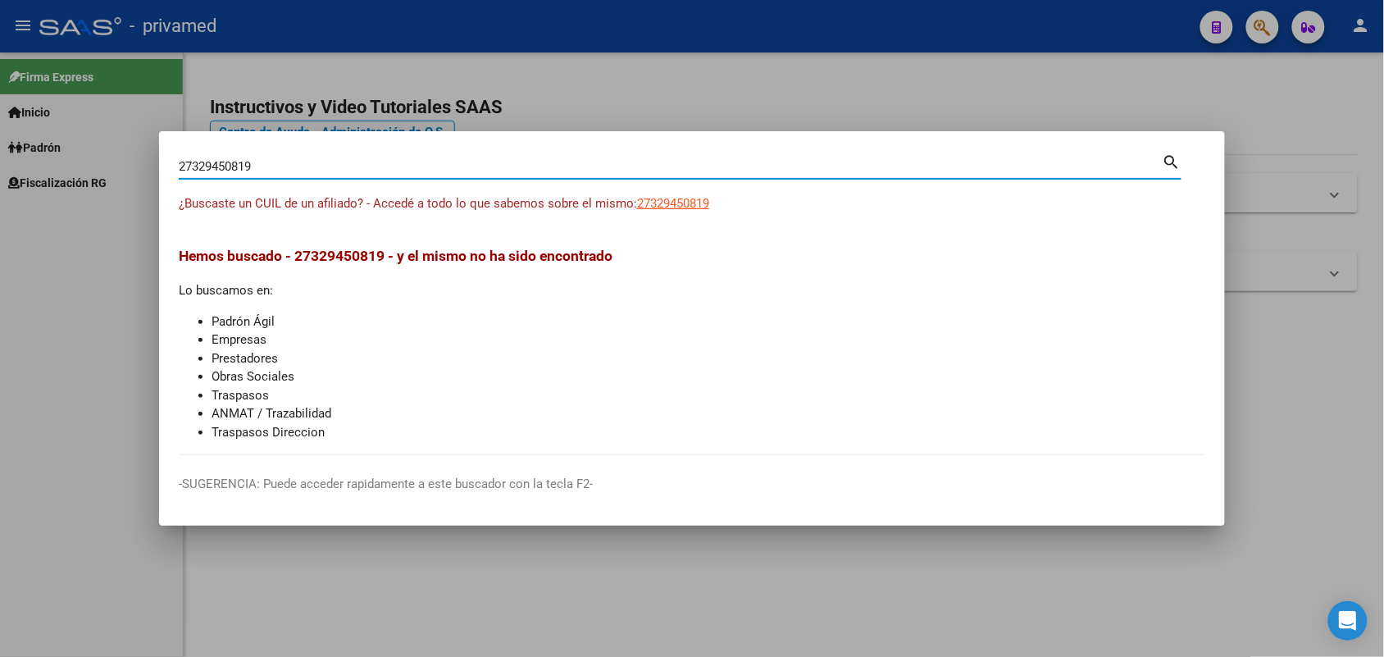
click at [1349, 341] on div at bounding box center [692, 328] width 1384 height 657
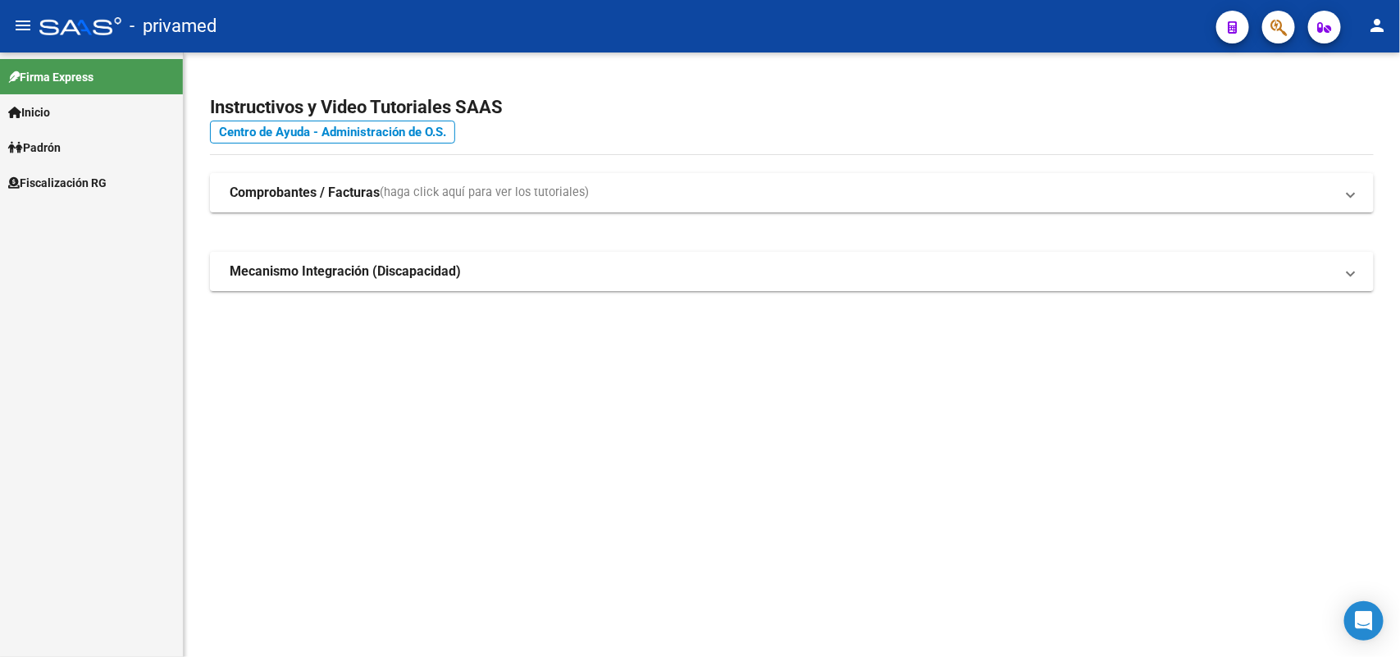
drag, startPoint x: 1297, startPoint y: 34, endPoint x: 1261, endPoint y: 31, distance: 35.4
click at [1294, 34] on mat-toolbar "menu - privamed person" at bounding box center [700, 26] width 1400 height 52
click at [1279, 38] on span "button" at bounding box center [1278, 28] width 16 height 34
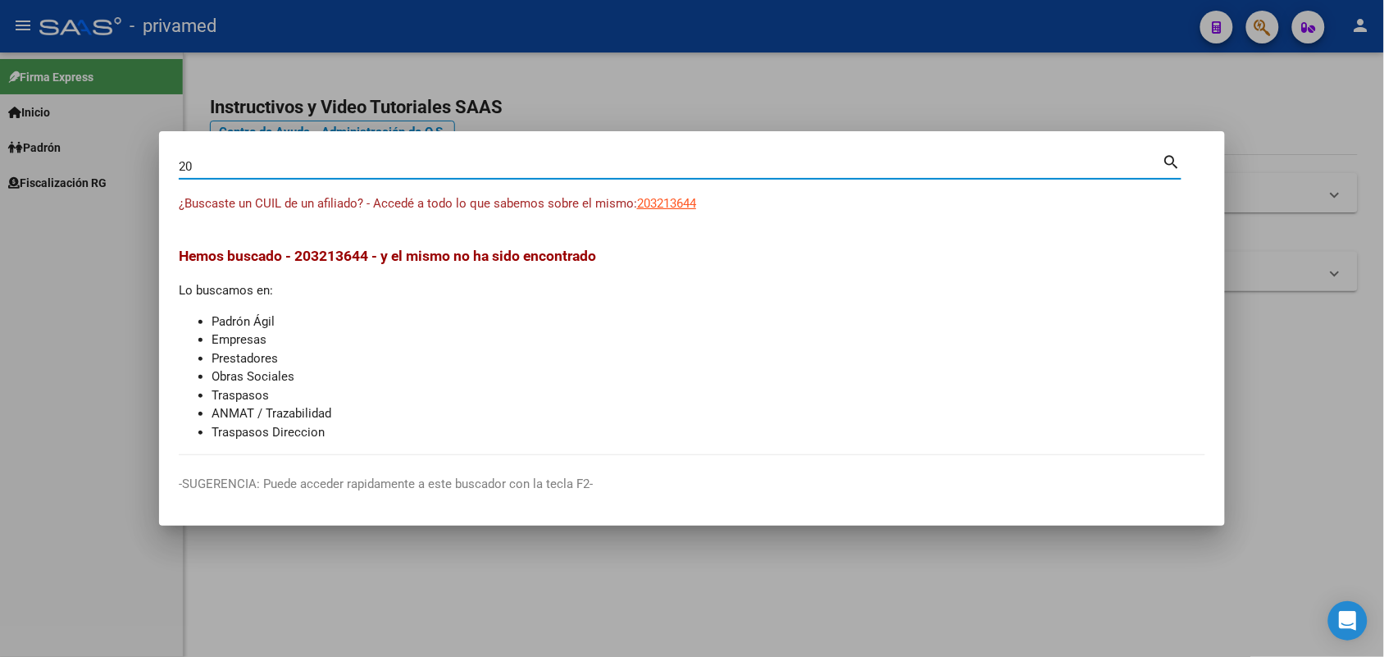
type input "2"
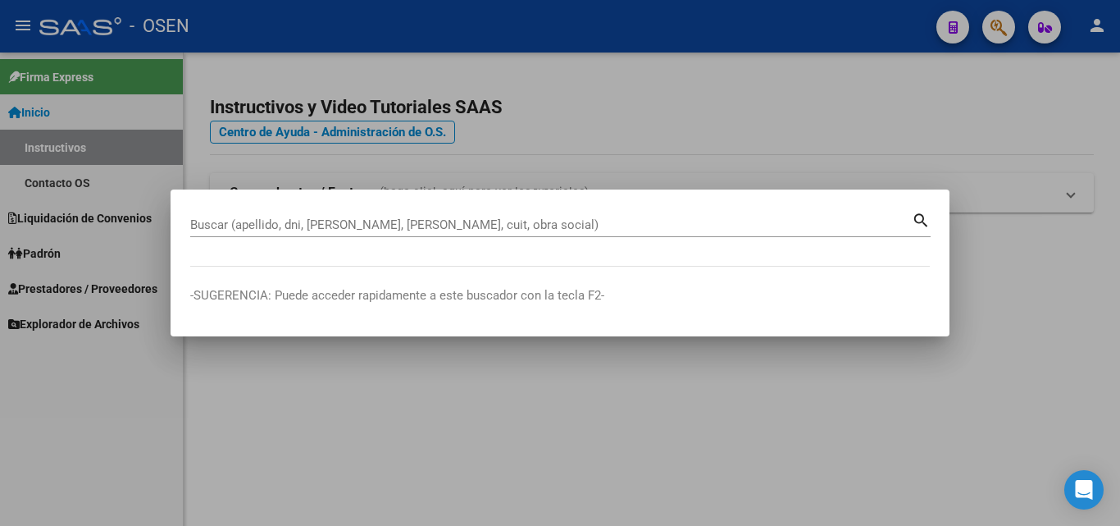
drag, startPoint x: 478, startPoint y: 216, endPoint x: 454, endPoint y: 221, distance: 25.1
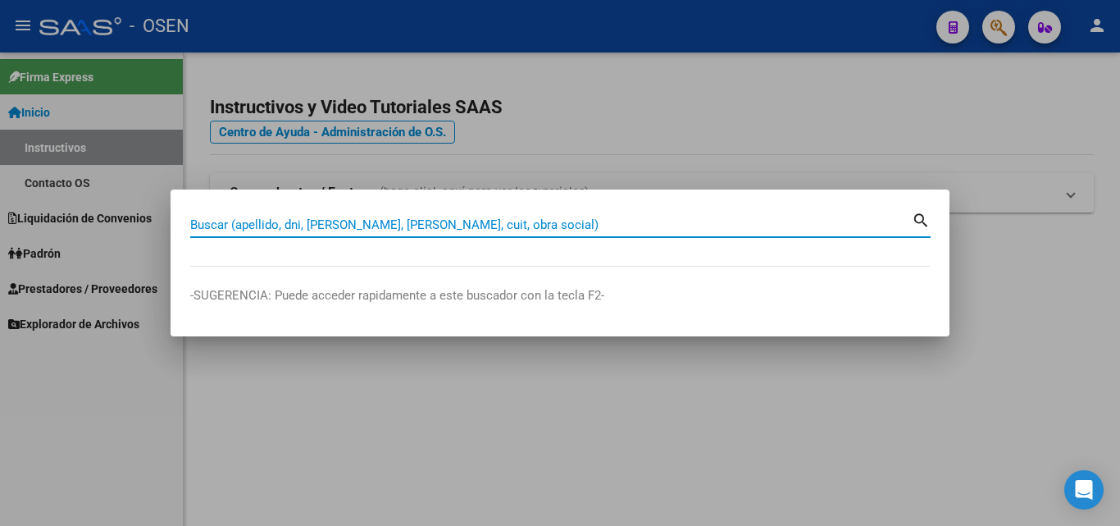
paste input "27329450819"
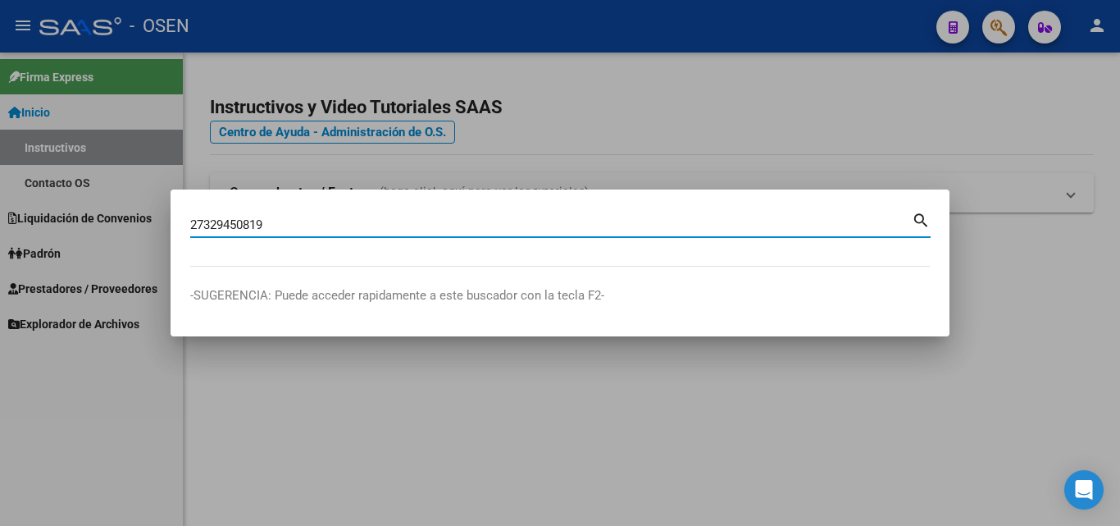
type input "27329450819"
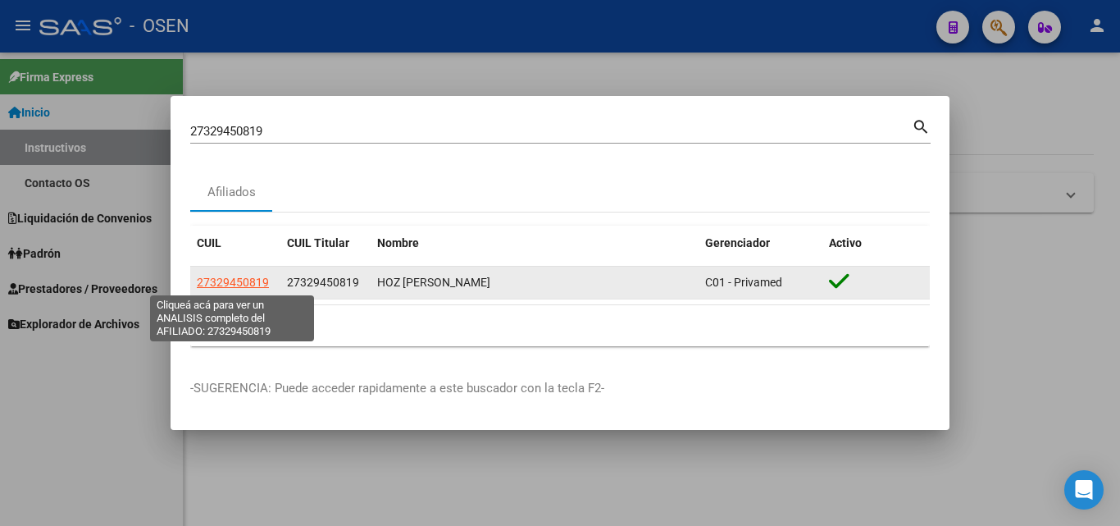
click at [244, 281] on span "27329450819" at bounding box center [233, 282] width 72 height 13
type textarea "27329450819"
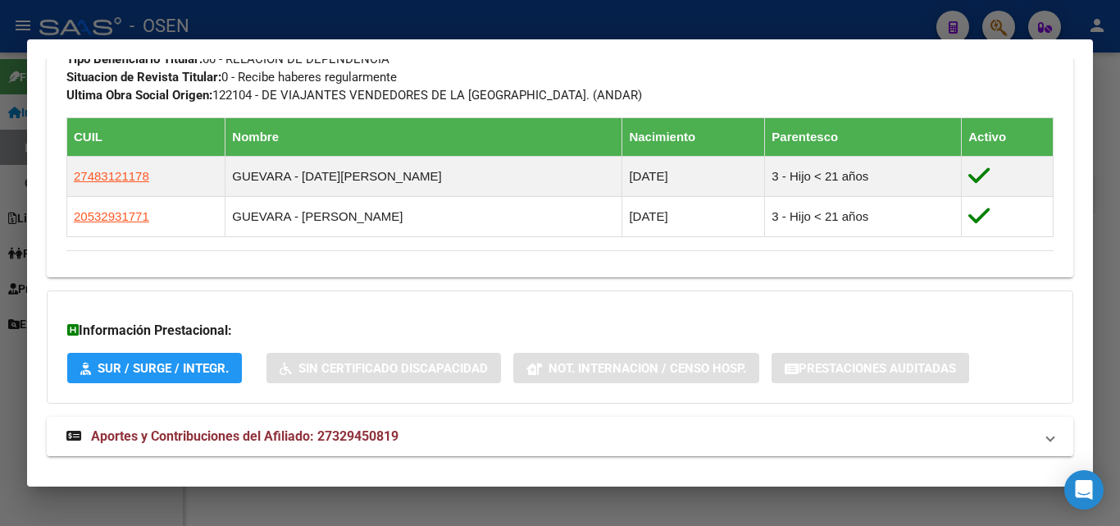
scroll to position [904, 0]
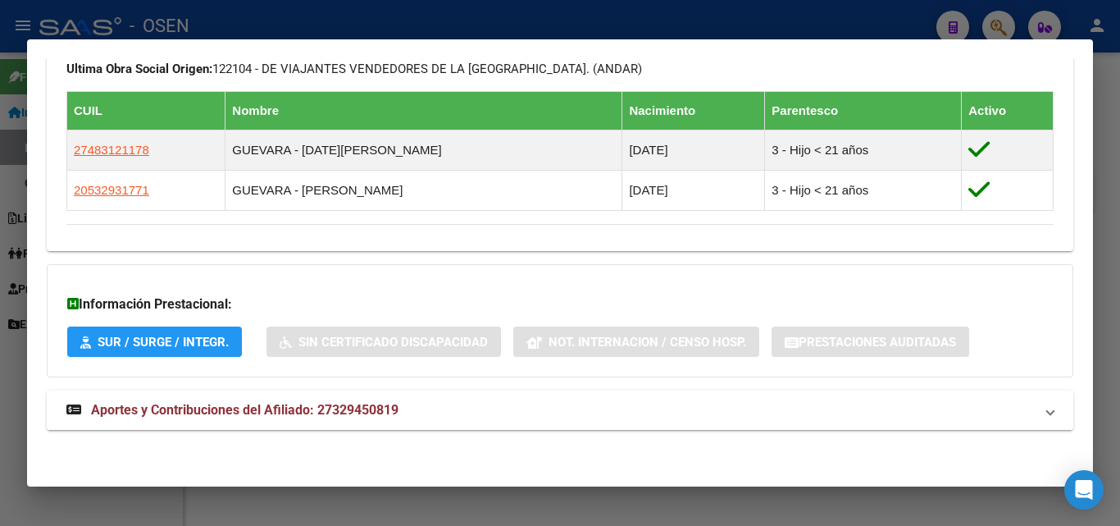
click at [337, 417] on span "Aportes y Contribuciones del Afiliado: 27329450819" at bounding box center [245, 410] width 308 height 16
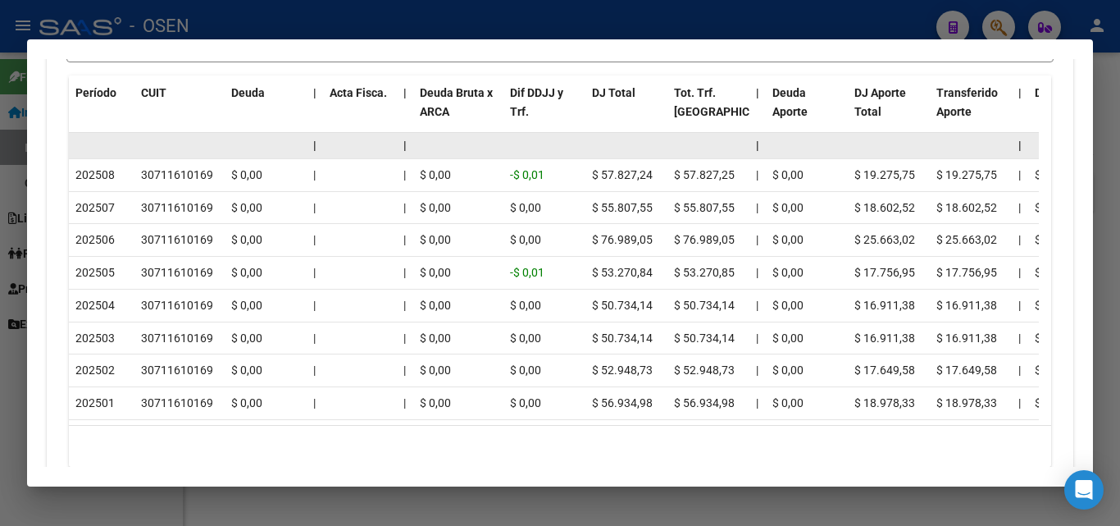
scroll to position [1560, 0]
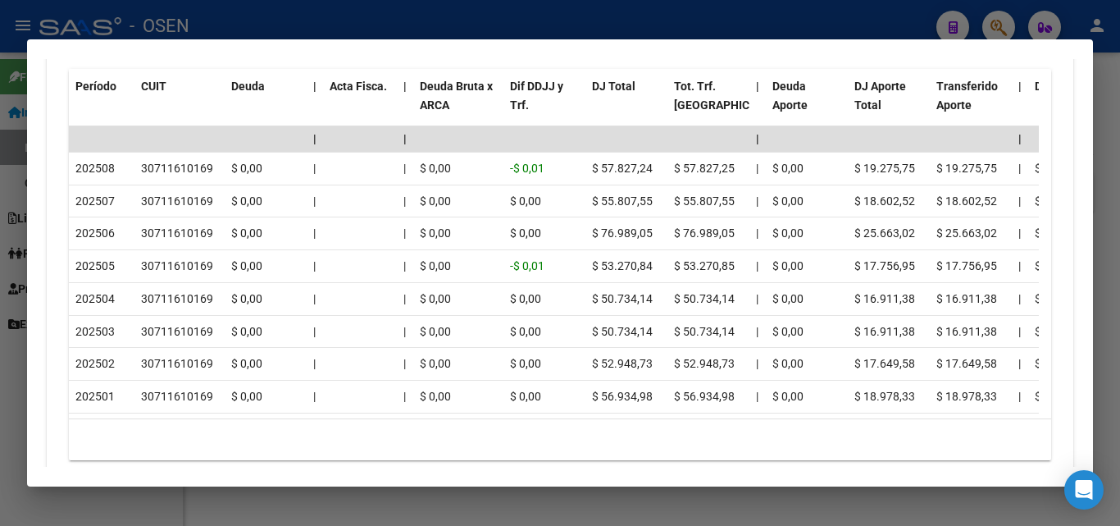
click at [1112, 292] on div at bounding box center [560, 263] width 1120 height 526
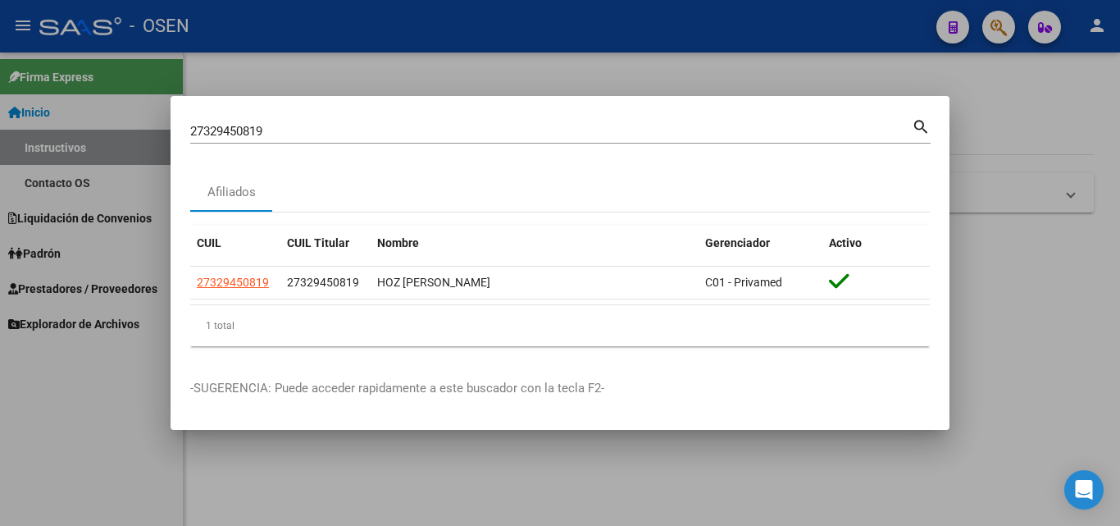
click at [992, 329] on div at bounding box center [560, 263] width 1120 height 526
